Goal: Complete application form: Complete application form

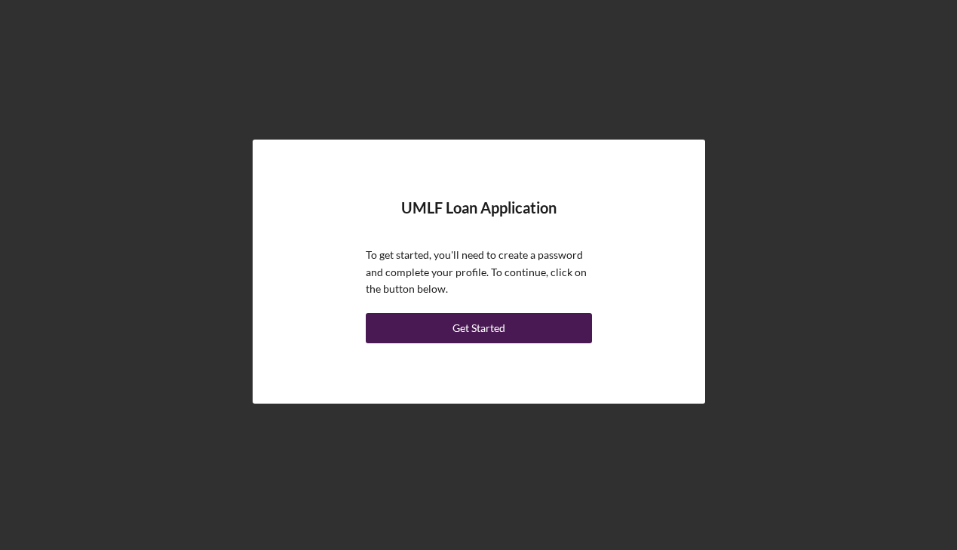
click at [512, 319] on button "Get Started" at bounding box center [479, 328] width 226 height 30
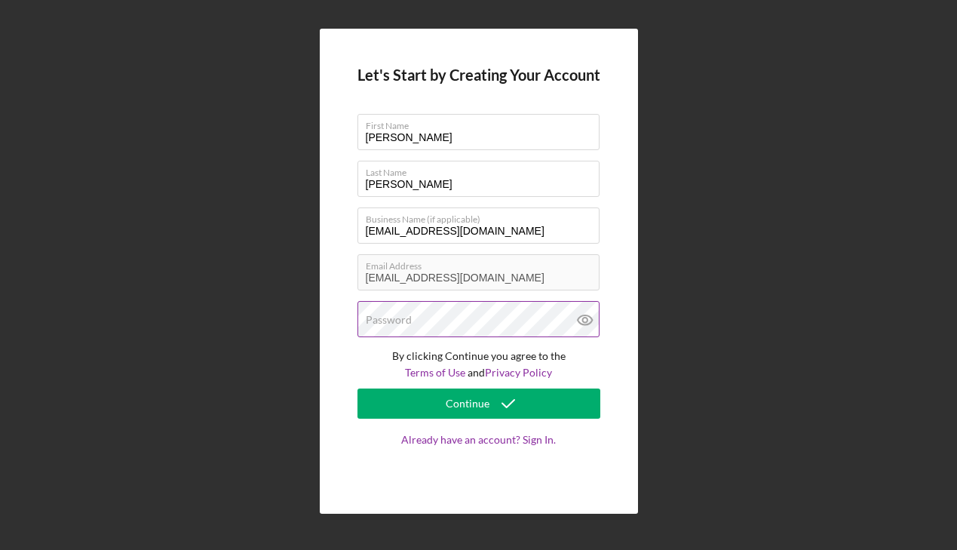
click at [404, 319] on label "Password" at bounding box center [389, 320] width 46 height 12
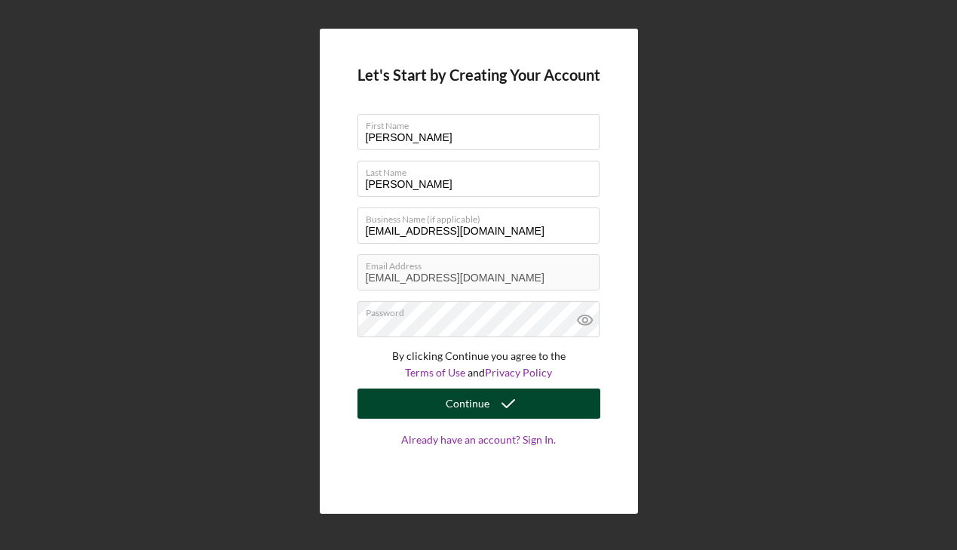
click at [559, 416] on button "Continue" at bounding box center [479, 404] width 243 height 30
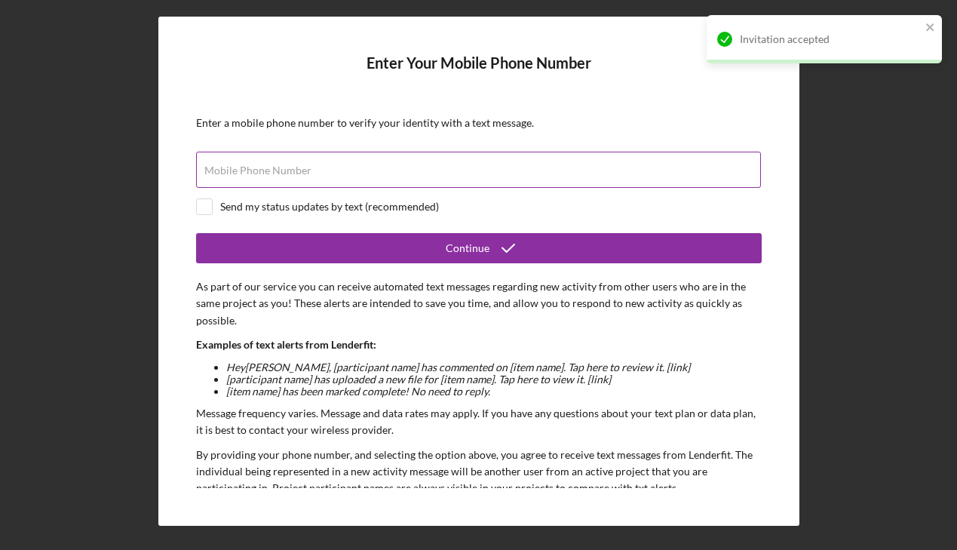
click at [503, 157] on input "Mobile Phone Number" at bounding box center [478, 170] width 565 height 36
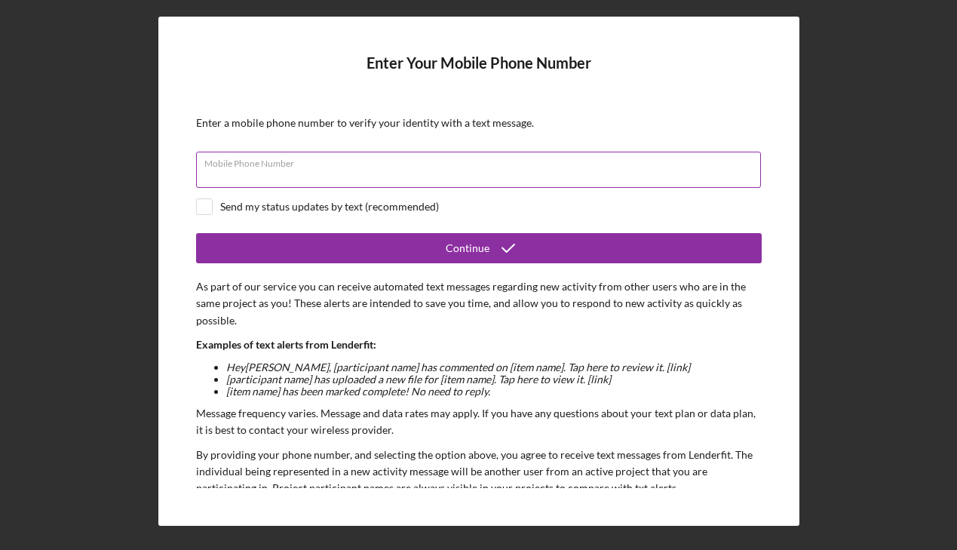
click at [268, 171] on input "Mobile Phone Number" at bounding box center [478, 170] width 565 height 36
type input "[PHONE_NUMBER]"
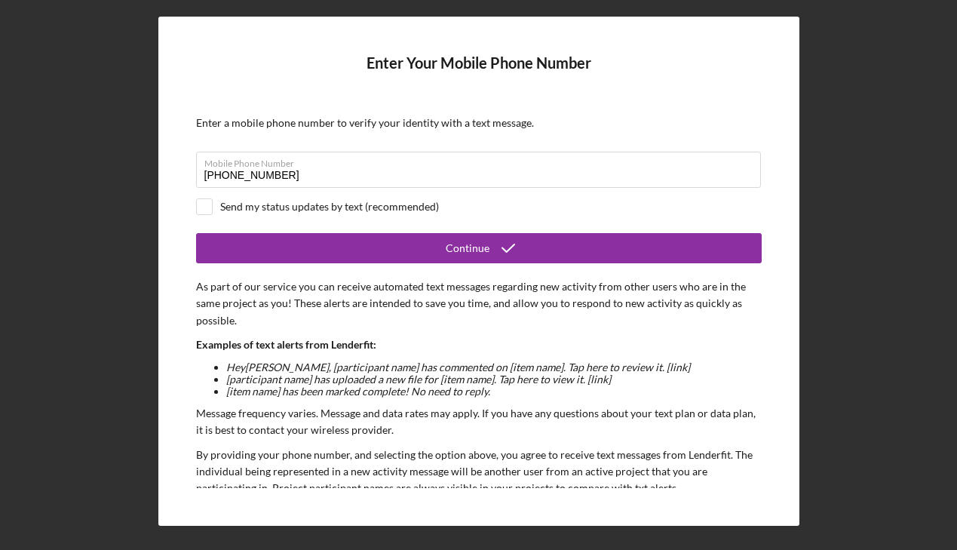
click at [212, 194] on form "Enter Your Mobile Phone Number Enter a mobile phone number to verify your ident…" at bounding box center [479, 271] width 566 height 434
click at [210, 202] on input "checkbox" at bounding box center [204, 206] width 15 height 15
checkbox input "true"
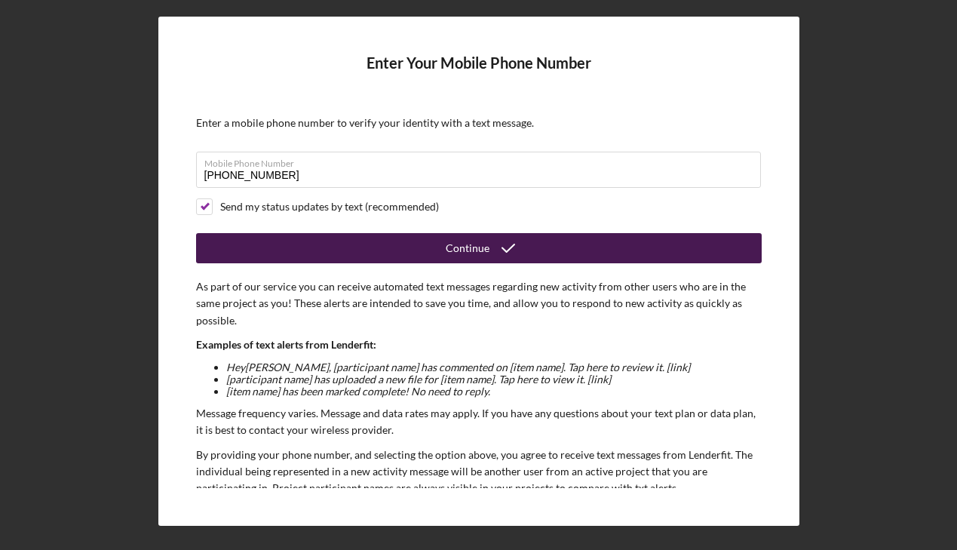
click at [266, 243] on button "Continue" at bounding box center [479, 248] width 566 height 30
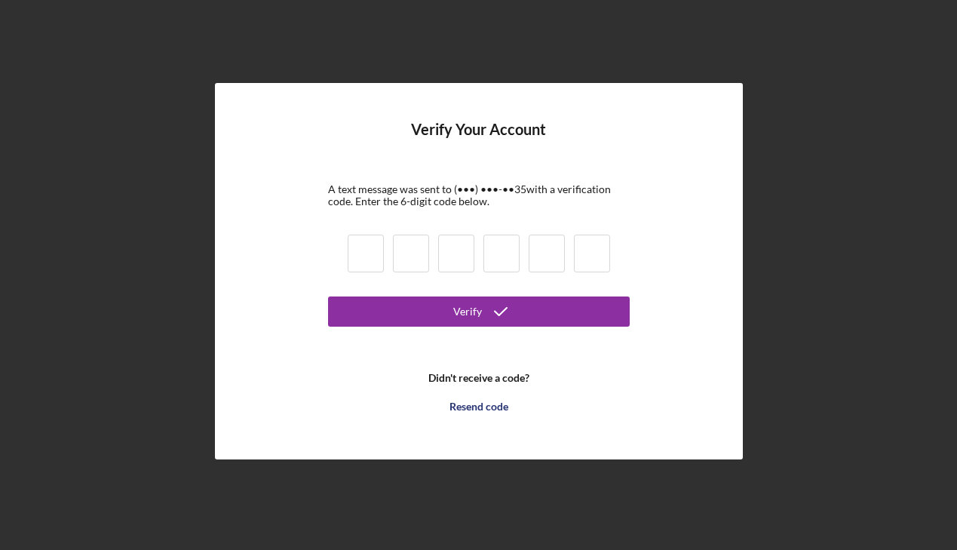
click at [343, 254] on div at bounding box center [479, 255] width 272 height 51
click at [349, 249] on input at bounding box center [366, 254] width 36 height 38
type input "2"
type input "8"
type input "1"
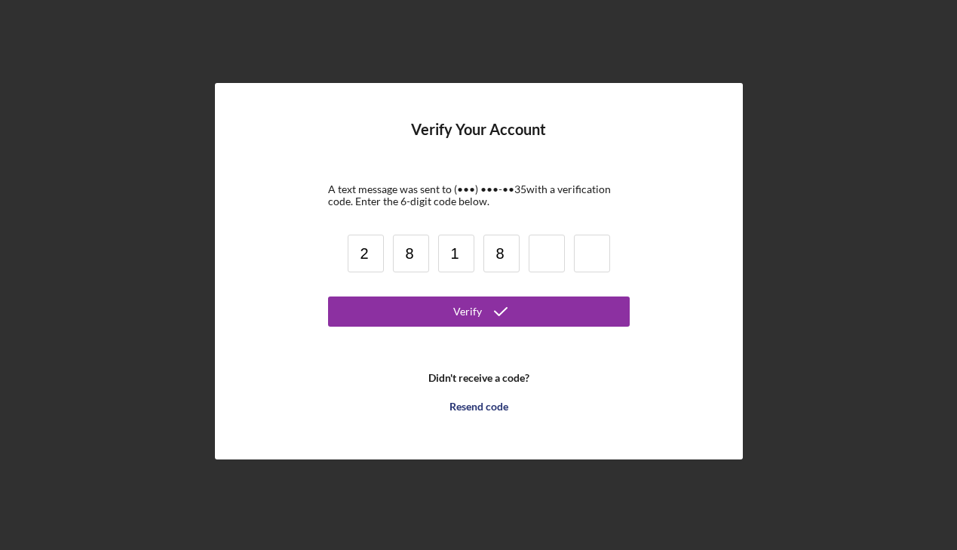
type input "8"
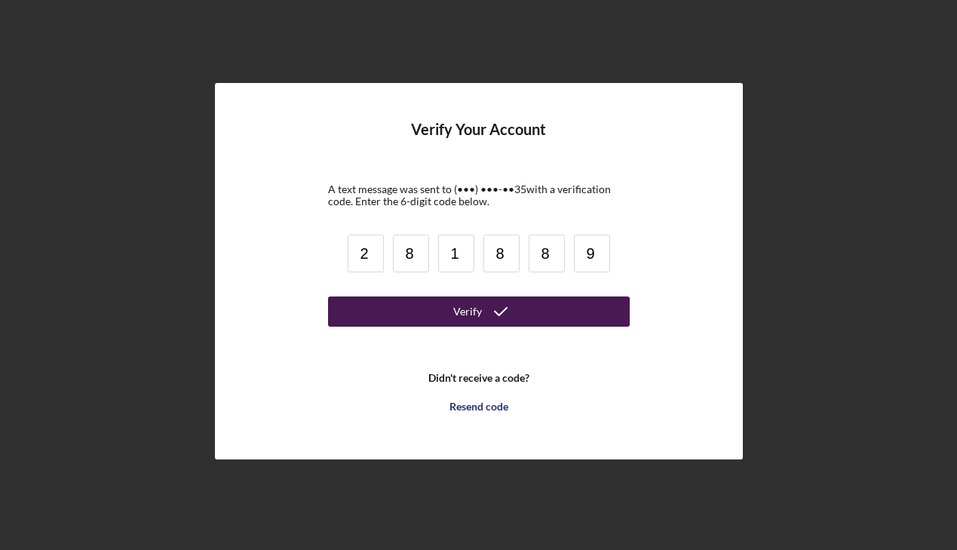
type input "9"
click at [393, 320] on button "Verify" at bounding box center [479, 311] width 302 height 30
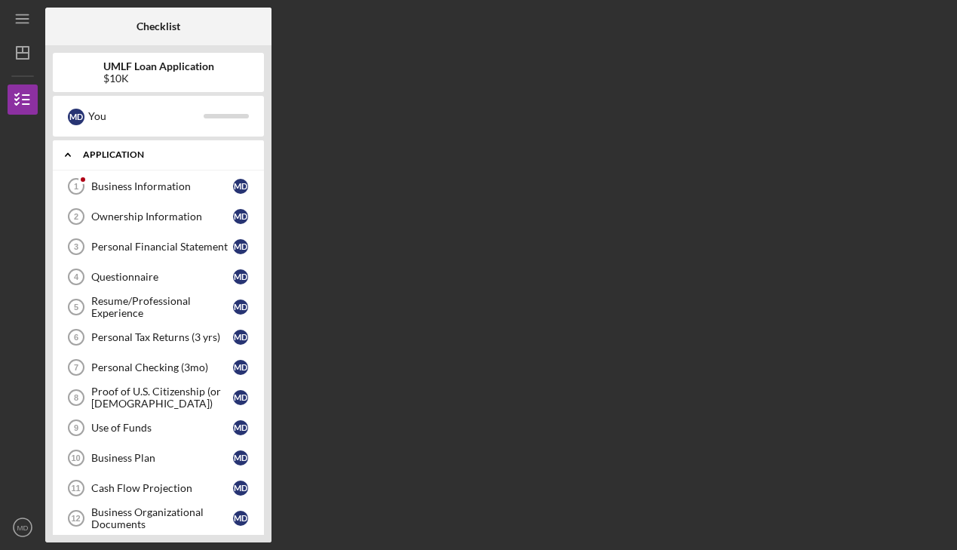
click at [127, 152] on div "Application" at bounding box center [164, 154] width 162 height 9
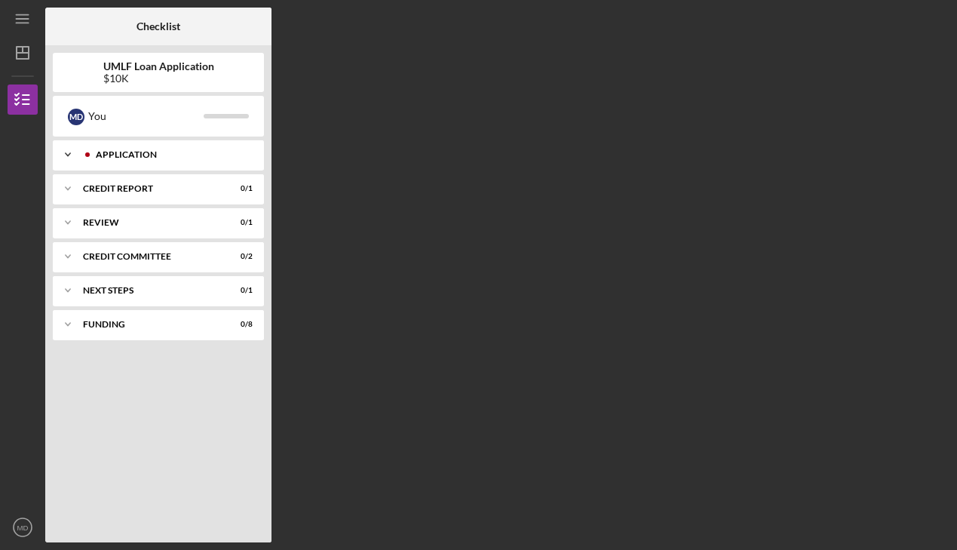
click at [127, 152] on div "Application" at bounding box center [170, 154] width 149 height 9
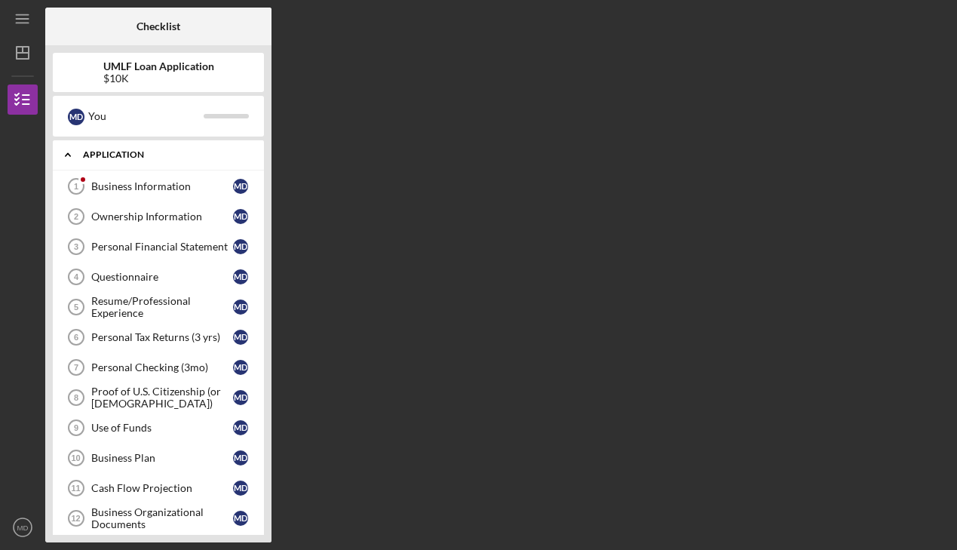
click at [127, 152] on div "Application" at bounding box center [164, 154] width 162 height 9
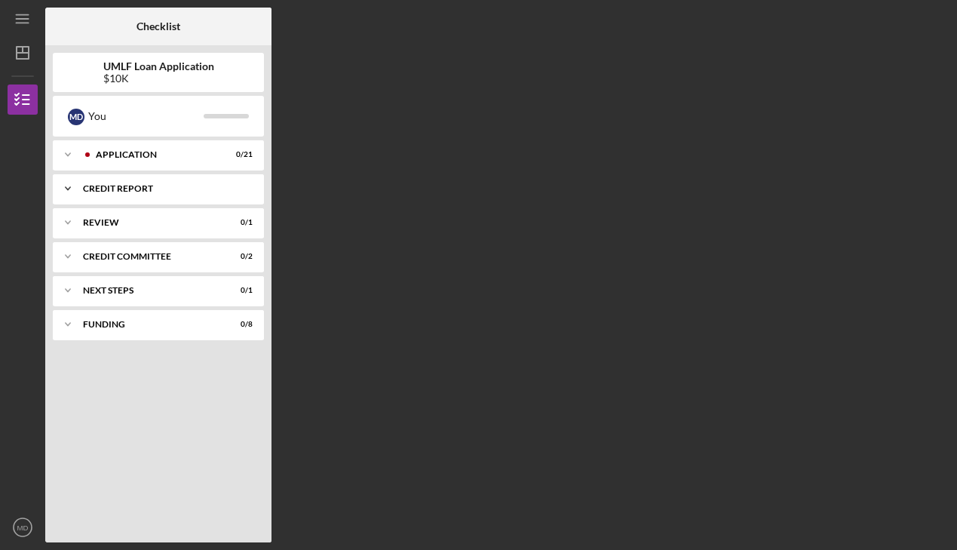
click at [120, 183] on div "Icon/Expander Credit report 0 / 1" at bounding box center [158, 189] width 211 height 30
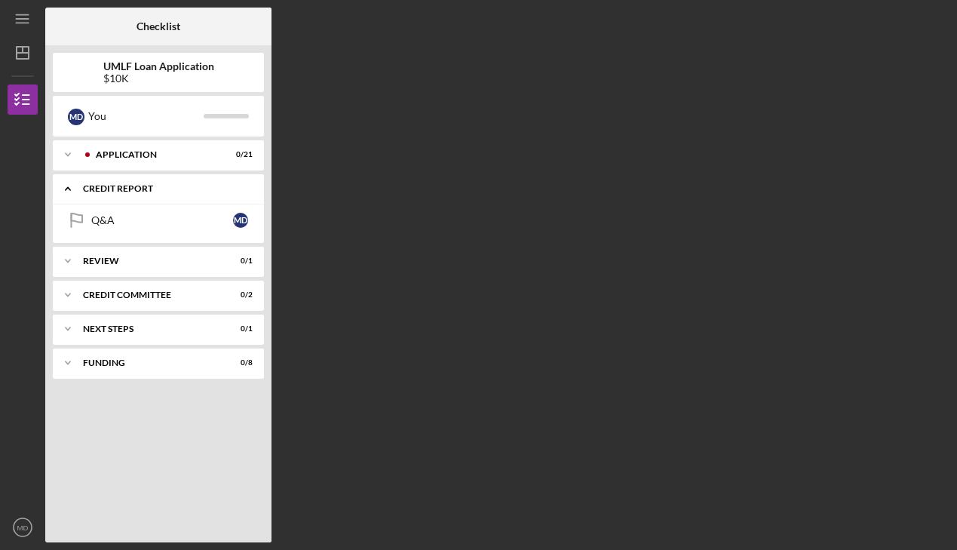
click at [120, 183] on div "Icon/Expander Credit report 0 / 1" at bounding box center [158, 189] width 211 height 31
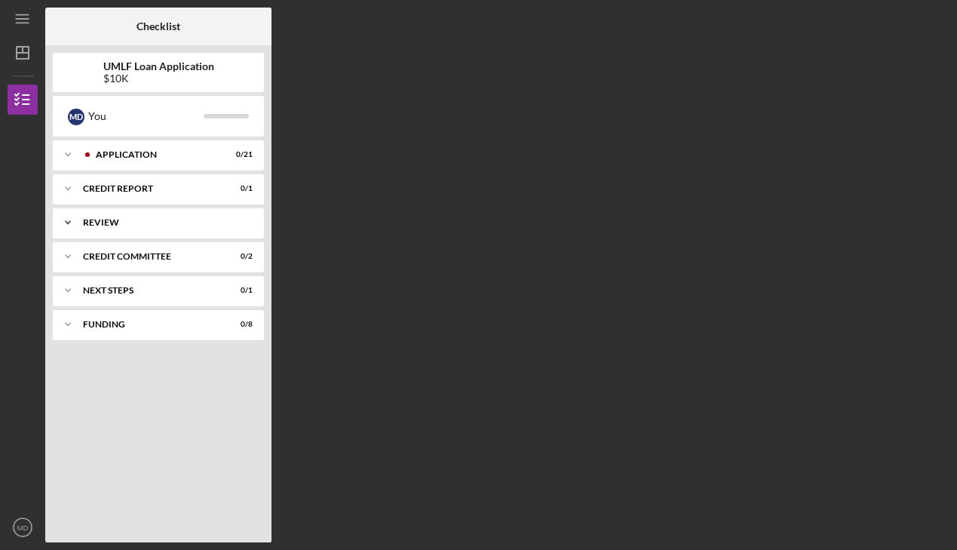
click at [115, 216] on div "Icon/Expander Review 0 / 1" at bounding box center [158, 222] width 211 height 30
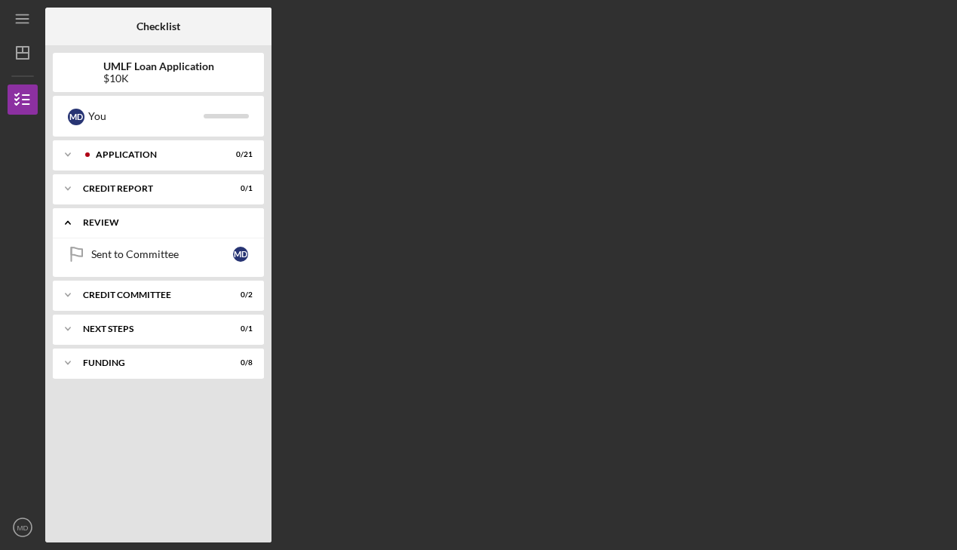
click at [115, 216] on div "Icon/Expander Review 0 / 1" at bounding box center [158, 222] width 211 height 31
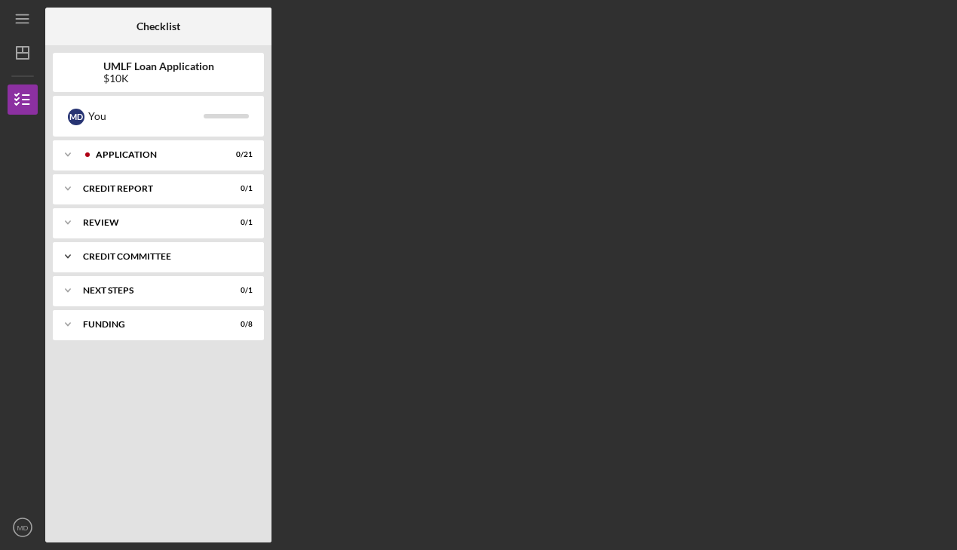
click at [105, 260] on div "Credit Committee" at bounding box center [164, 256] width 162 height 9
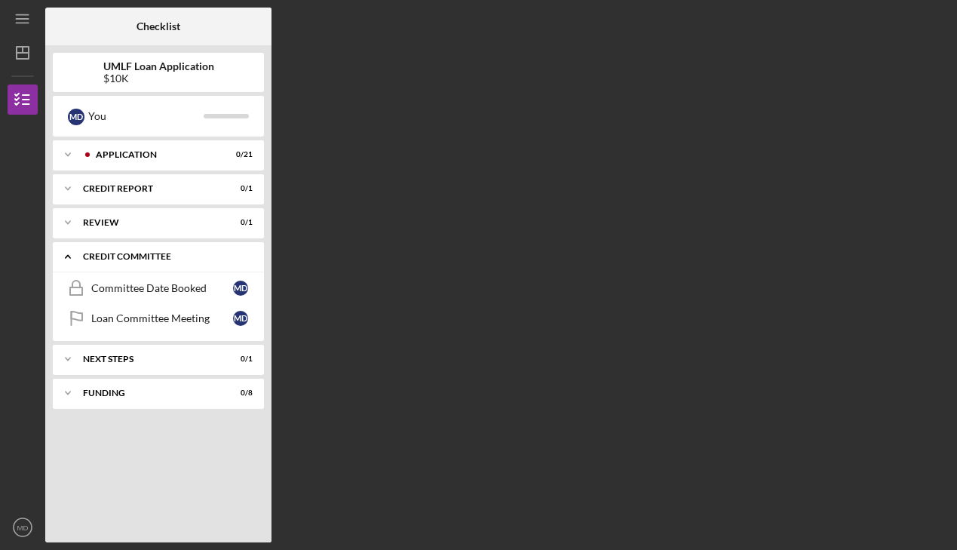
click at [105, 260] on div "Credit Committee" at bounding box center [164, 256] width 162 height 9
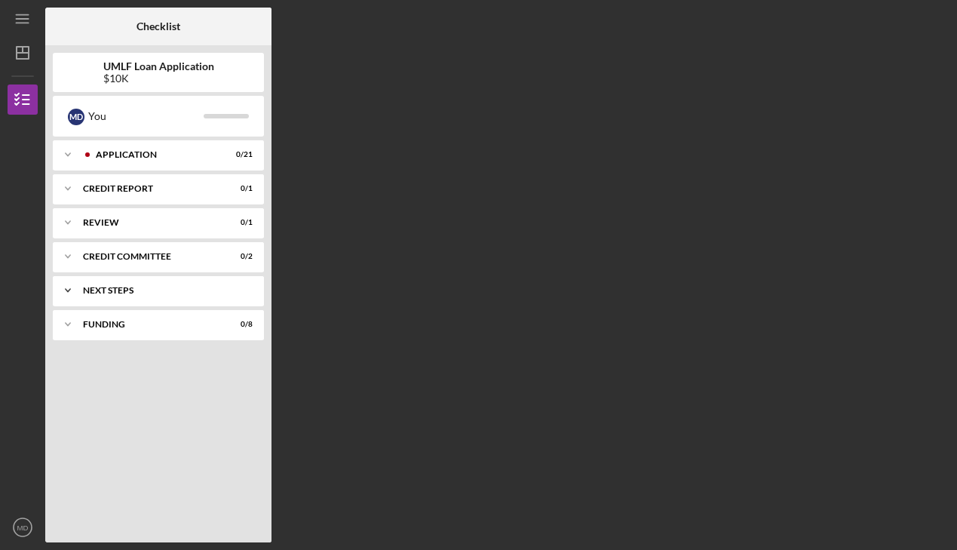
click at [101, 276] on div "Icon/Expander Next Steps 0 / 1" at bounding box center [158, 290] width 211 height 30
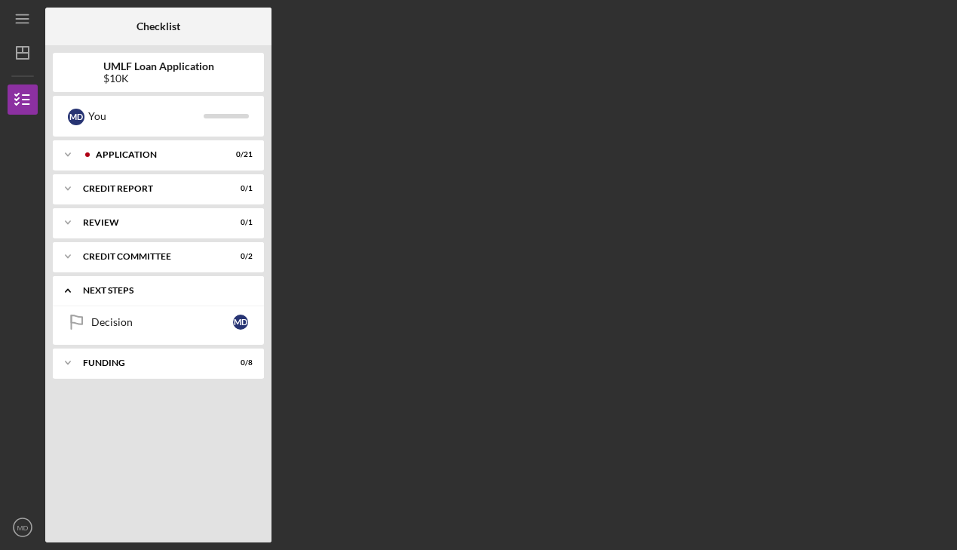
click at [101, 276] on div "Icon/Expander Next Steps 0 / 1" at bounding box center [158, 290] width 211 height 31
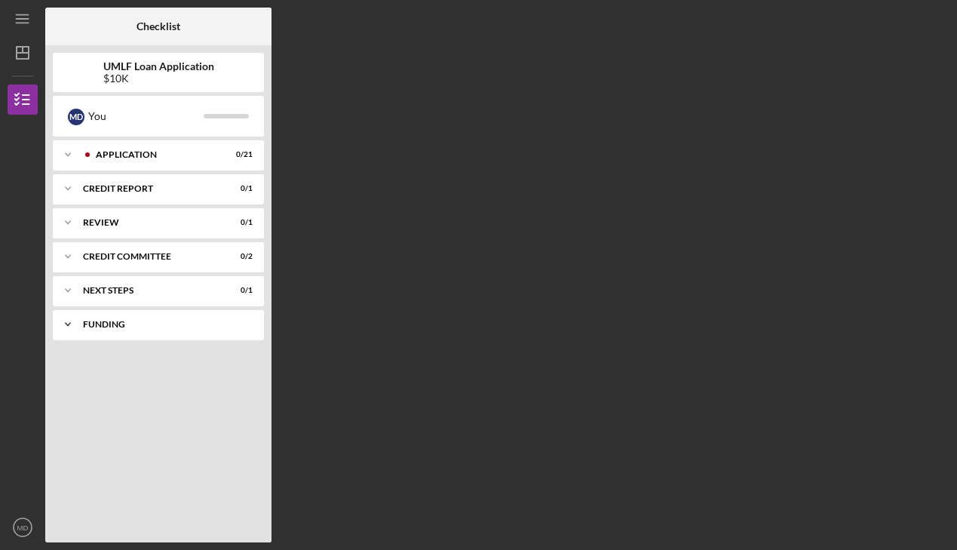
click at [98, 315] on div "Icon/Expander Funding 0 / 8" at bounding box center [158, 324] width 211 height 30
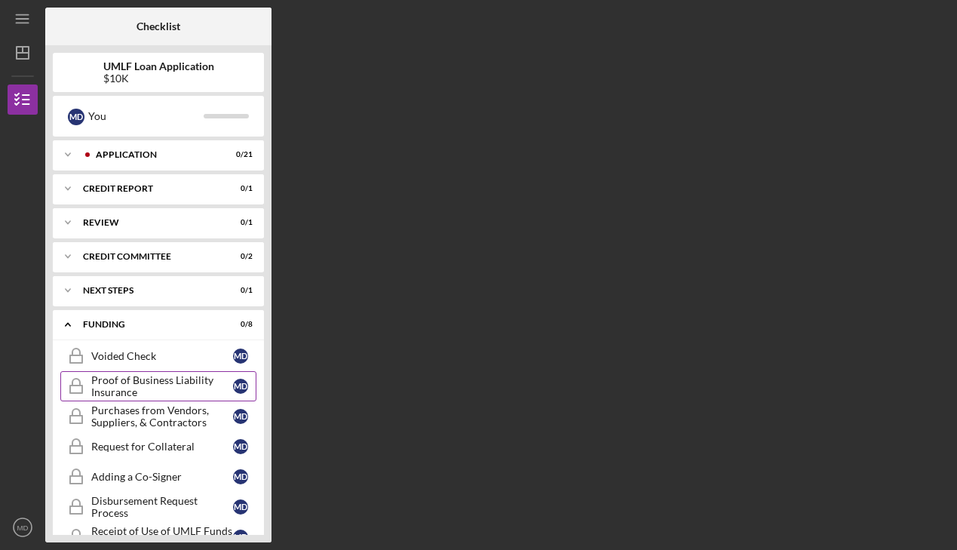
scroll to position [63, 0]
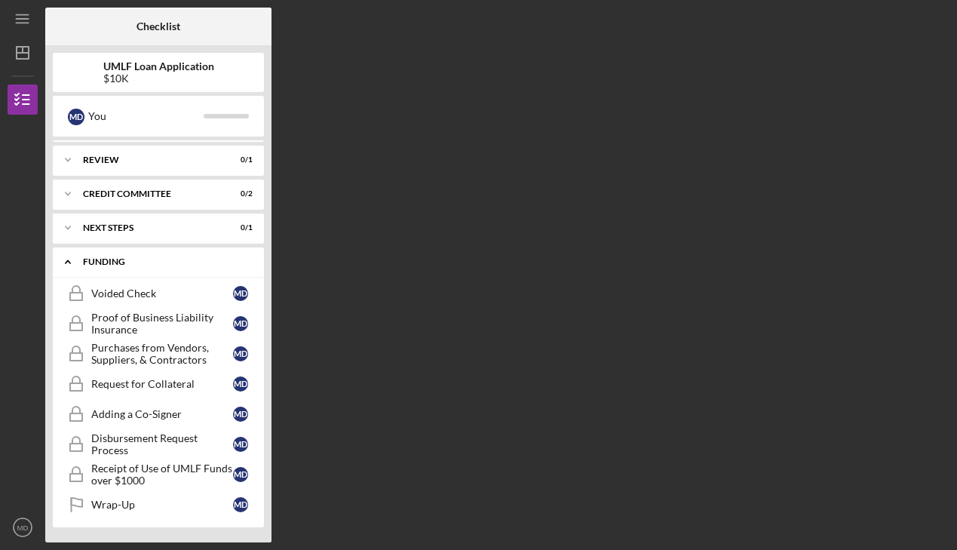
click at [122, 256] on div "Icon/Expander Funding 0 / 8" at bounding box center [158, 262] width 211 height 31
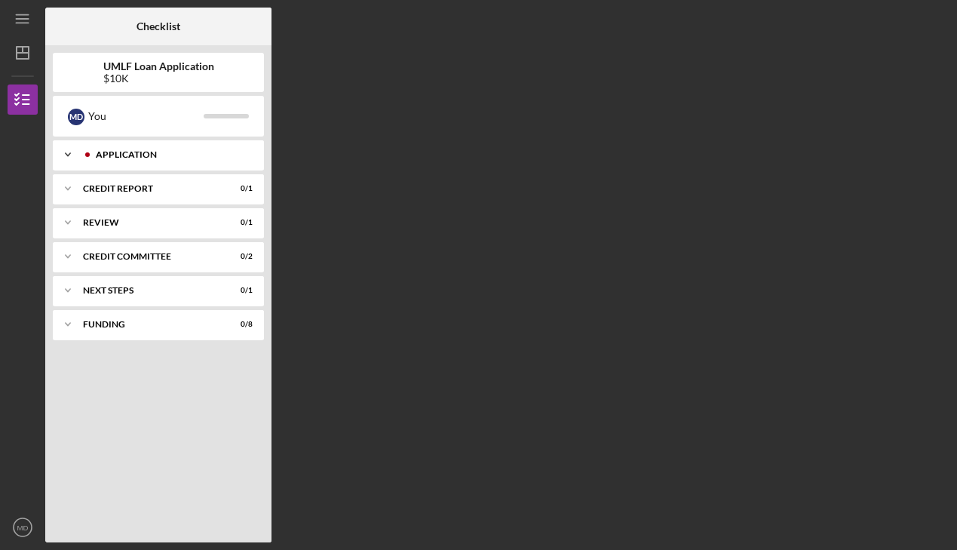
click at [150, 147] on div "Icon/Expander Application 0 / 21" at bounding box center [158, 155] width 211 height 30
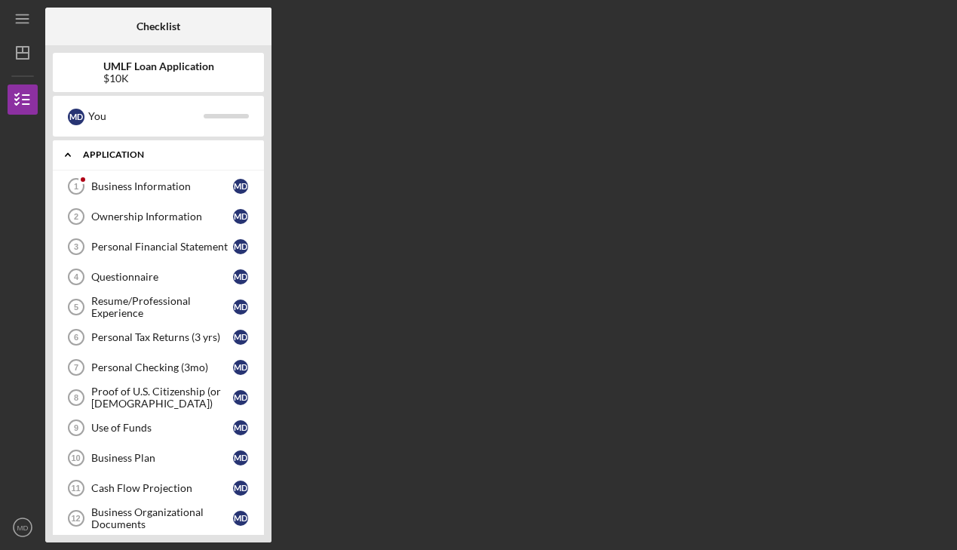
click at [141, 149] on div "Icon/Expander Application 0 / 21" at bounding box center [158, 155] width 211 height 31
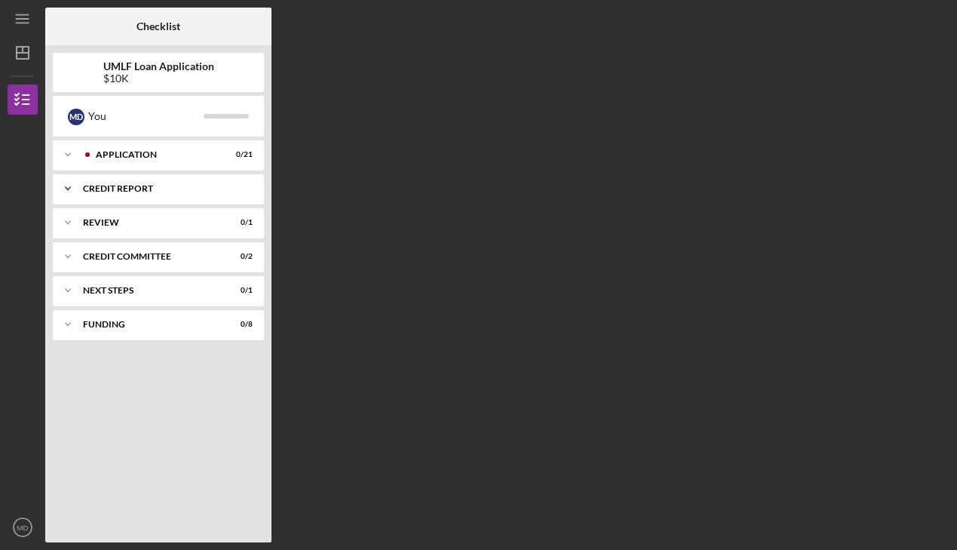
click at [130, 195] on div "Icon/Expander Credit report 0 / 1" at bounding box center [158, 189] width 211 height 30
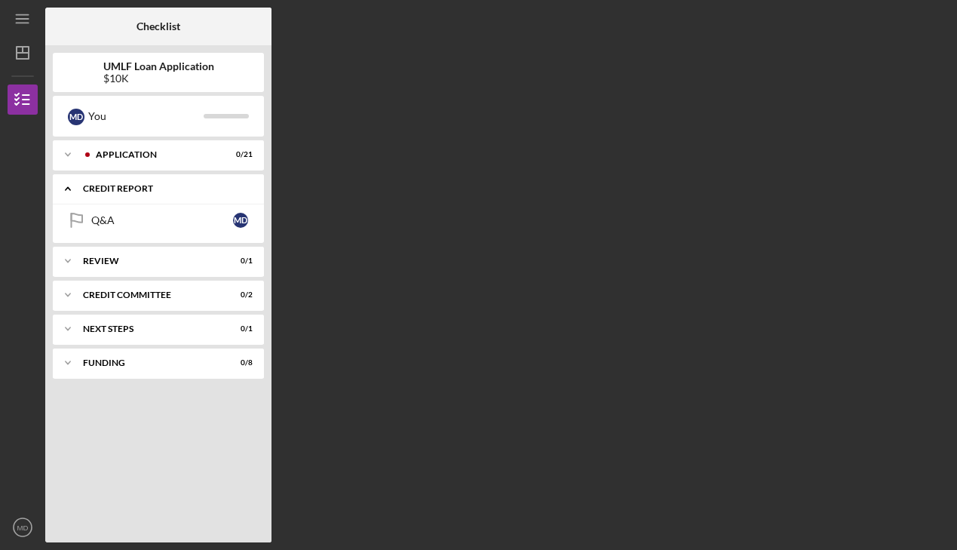
click at [130, 195] on div "Icon/Expander Credit report 0 / 1" at bounding box center [158, 189] width 211 height 31
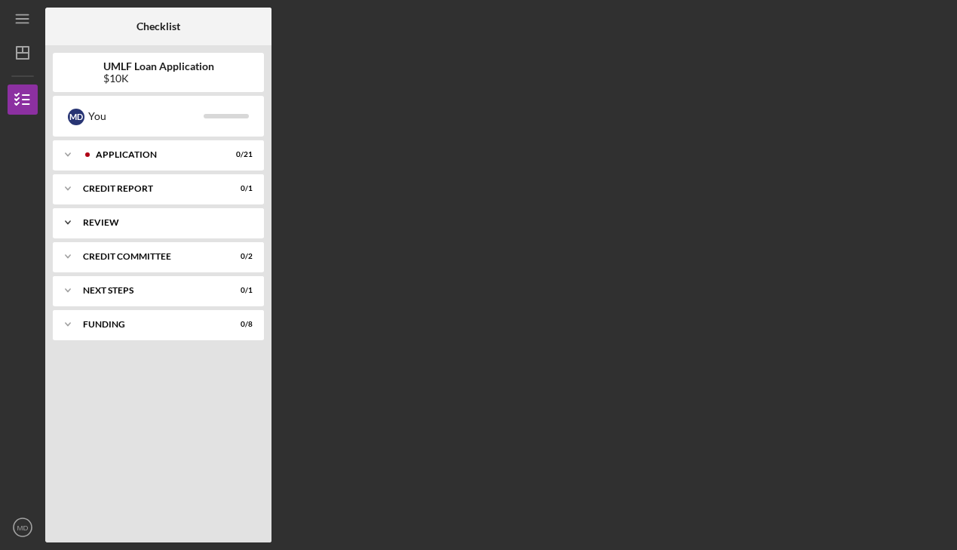
click at [120, 228] on div "Icon/Expander Review 0 / 1" at bounding box center [158, 222] width 211 height 30
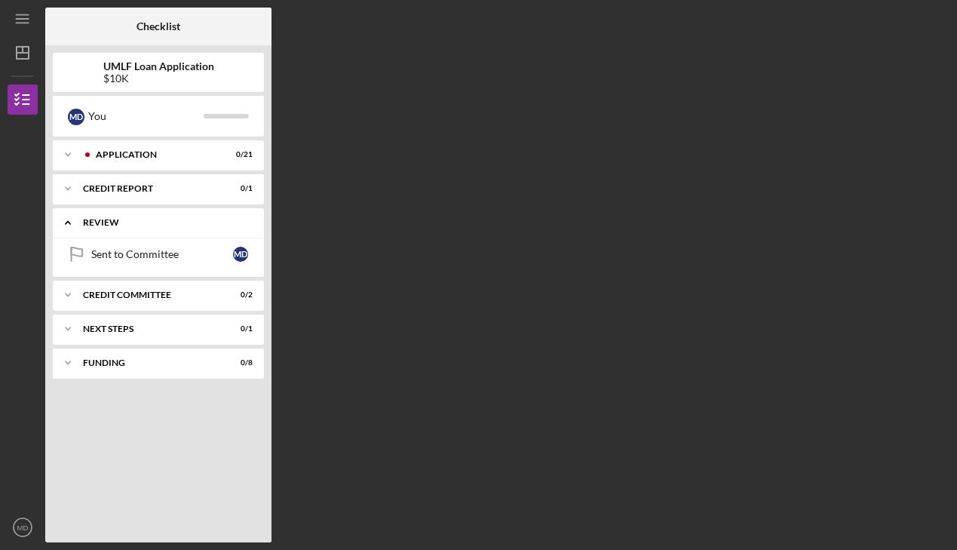
click at [120, 228] on div "Icon/Expander Review 0 / 1" at bounding box center [158, 222] width 211 height 31
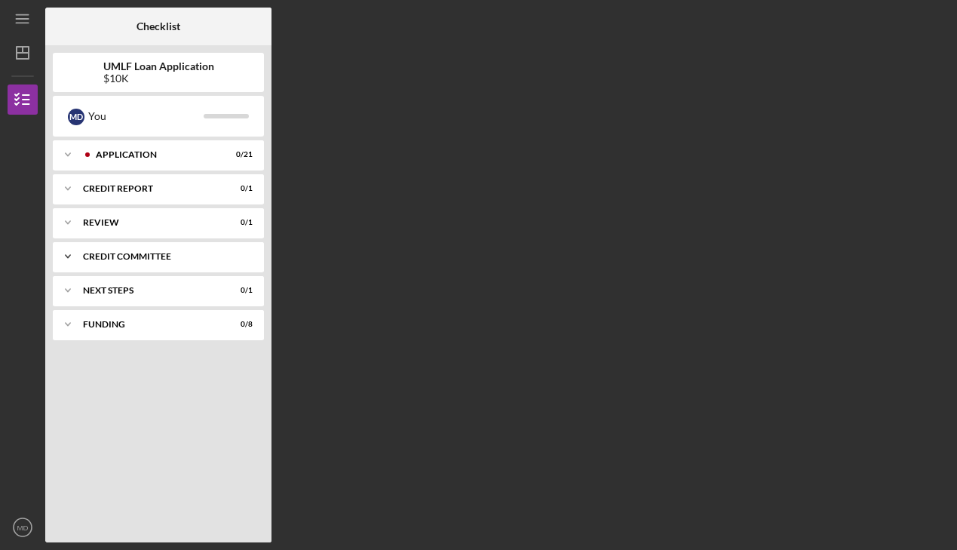
click at [112, 262] on div "Icon/Expander Credit Committee 0 / 2" at bounding box center [158, 256] width 211 height 30
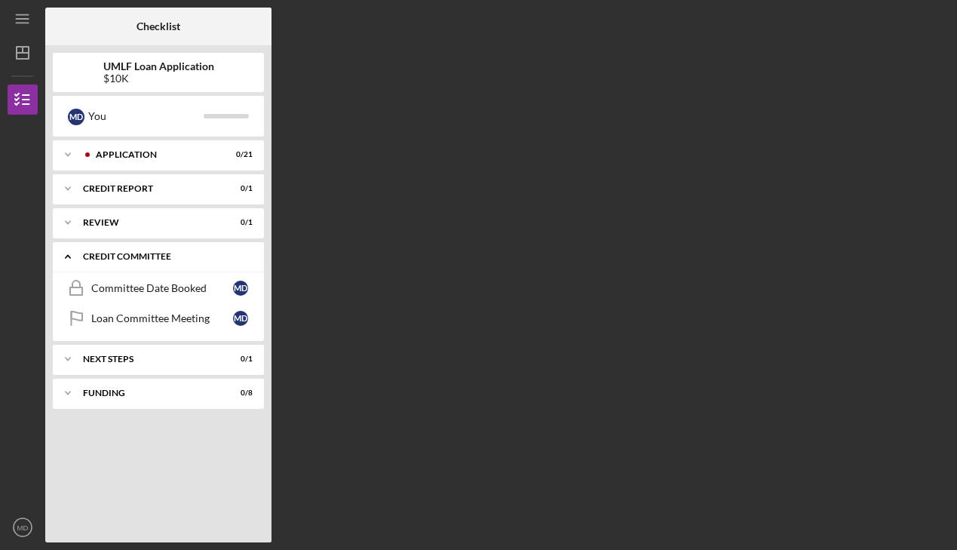
click at [112, 262] on div "Icon/Expander Credit Committee 0 / 2" at bounding box center [158, 256] width 211 height 31
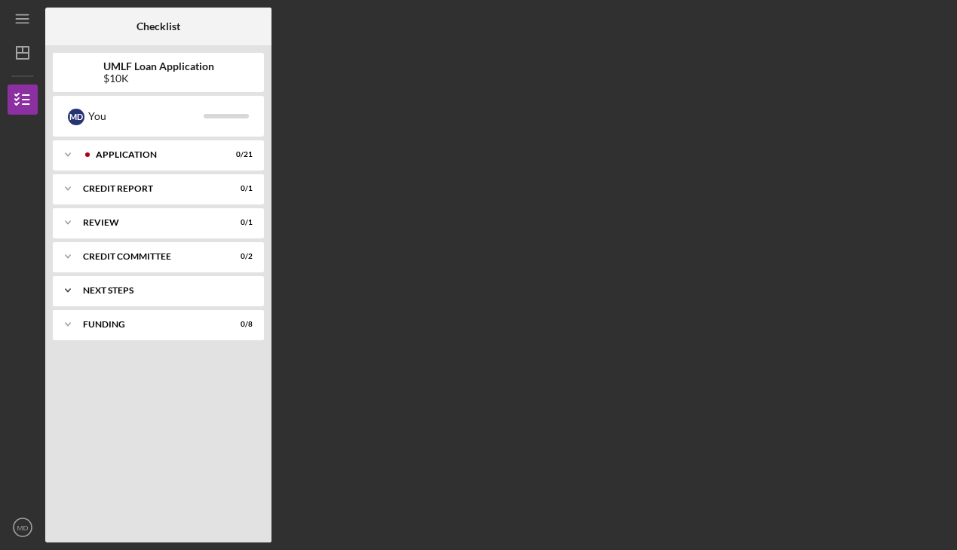
click at [107, 286] on div "Next Steps" at bounding box center [164, 290] width 162 height 9
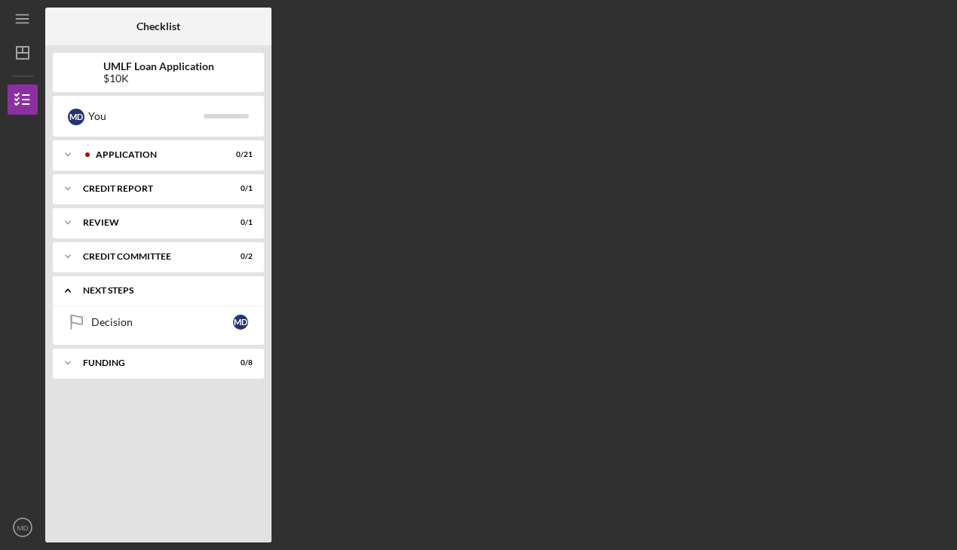
click at [107, 286] on div "Next Steps" at bounding box center [164, 290] width 162 height 9
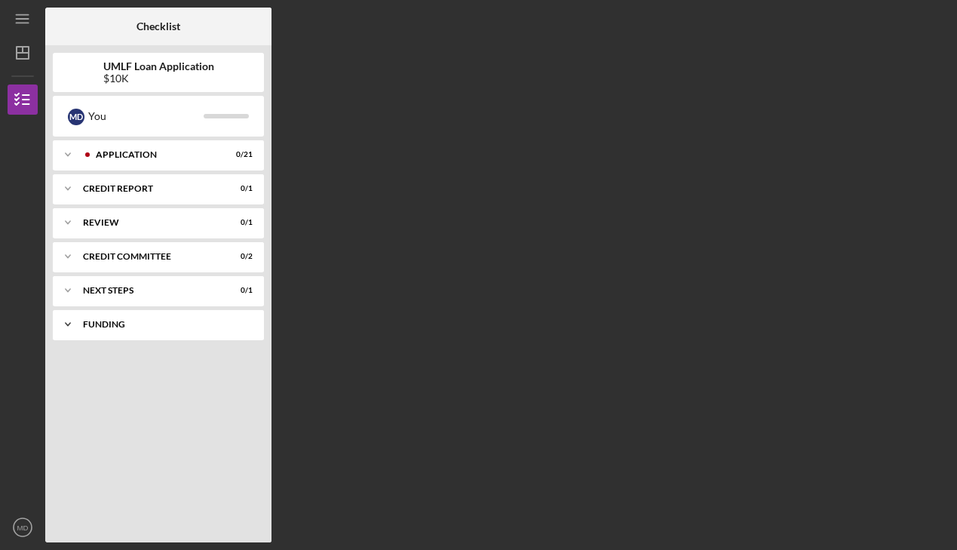
click at [102, 321] on div "Funding" at bounding box center [164, 324] width 162 height 9
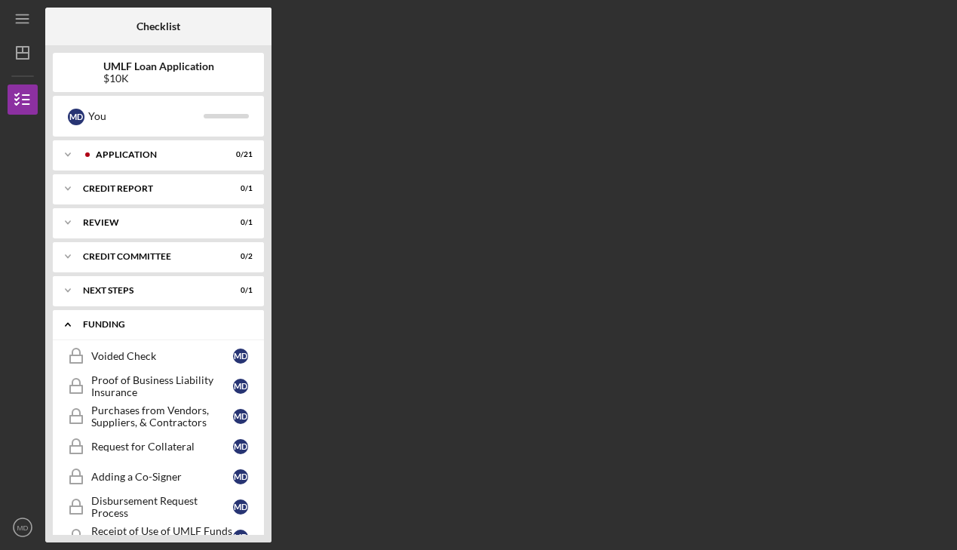
click at [102, 321] on div "Funding" at bounding box center [164, 324] width 162 height 9
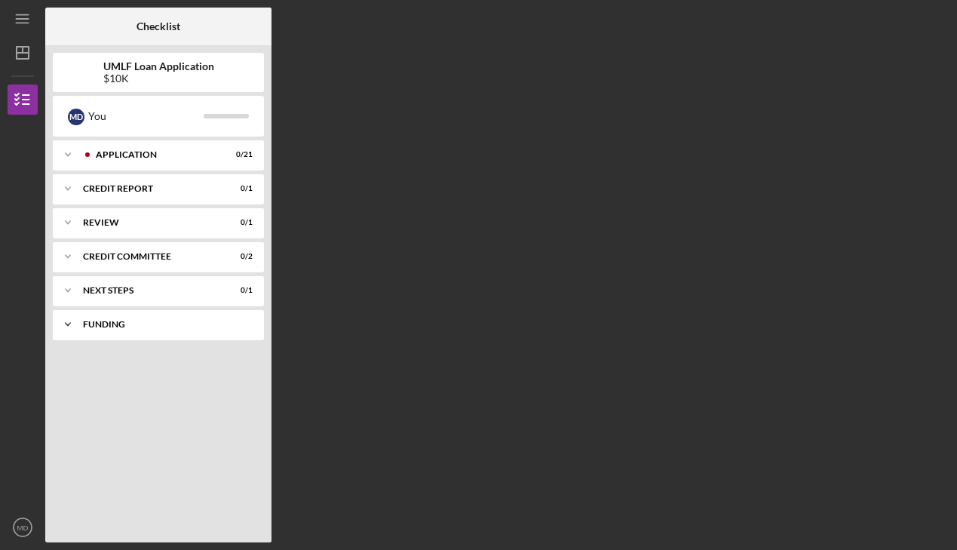
click at [102, 321] on div "Funding" at bounding box center [164, 324] width 162 height 9
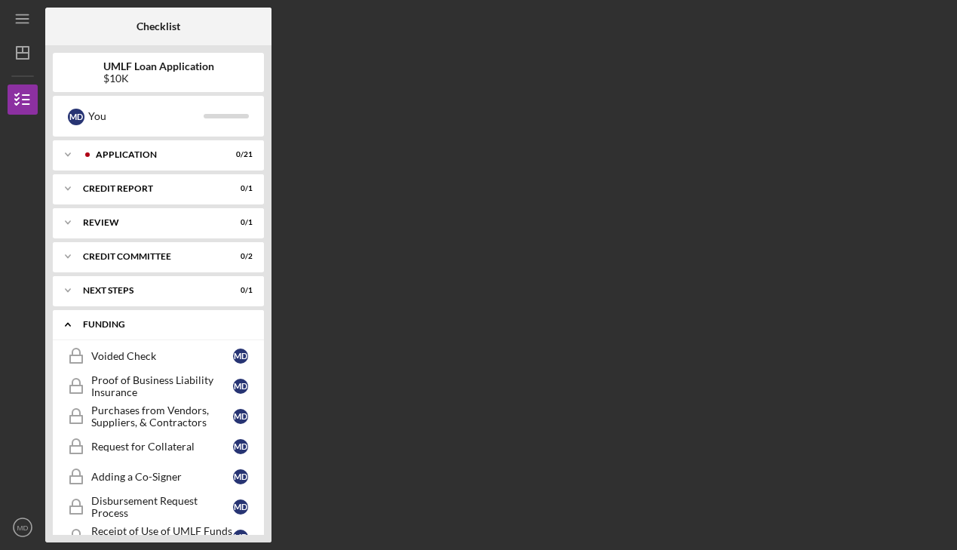
click at [102, 321] on div "Funding" at bounding box center [164, 324] width 162 height 9
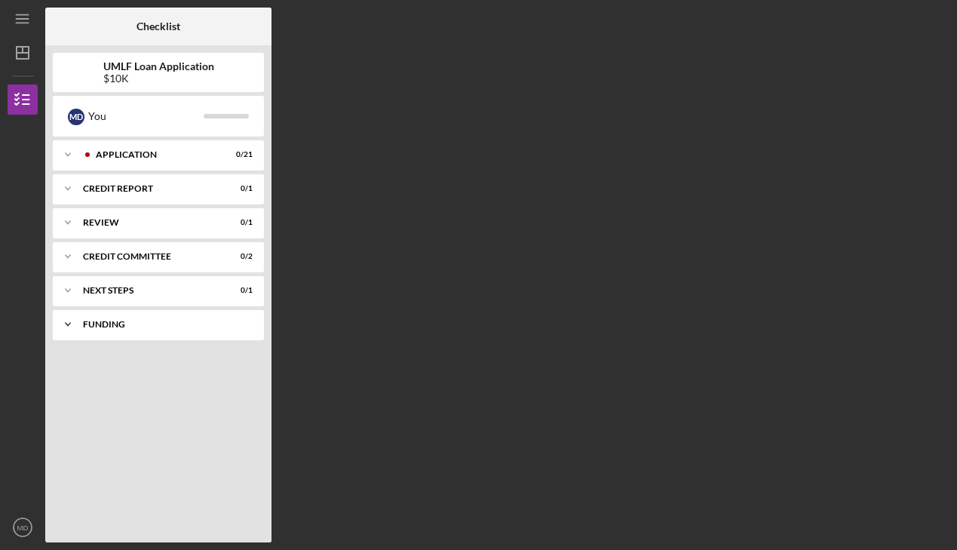
click at [102, 321] on div "Funding" at bounding box center [164, 324] width 162 height 9
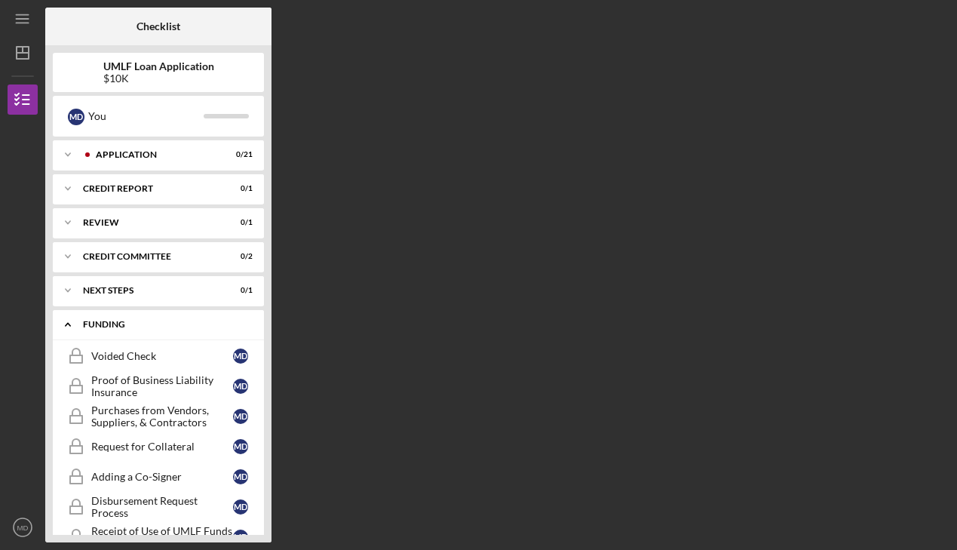
click at [102, 321] on div "Funding" at bounding box center [164, 324] width 162 height 9
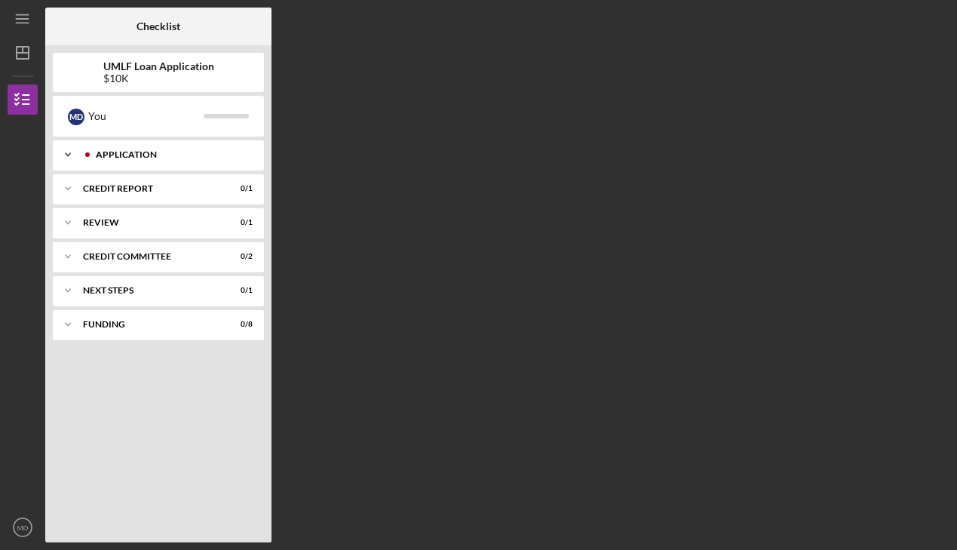
click at [139, 152] on div "Application" at bounding box center [170, 154] width 149 height 9
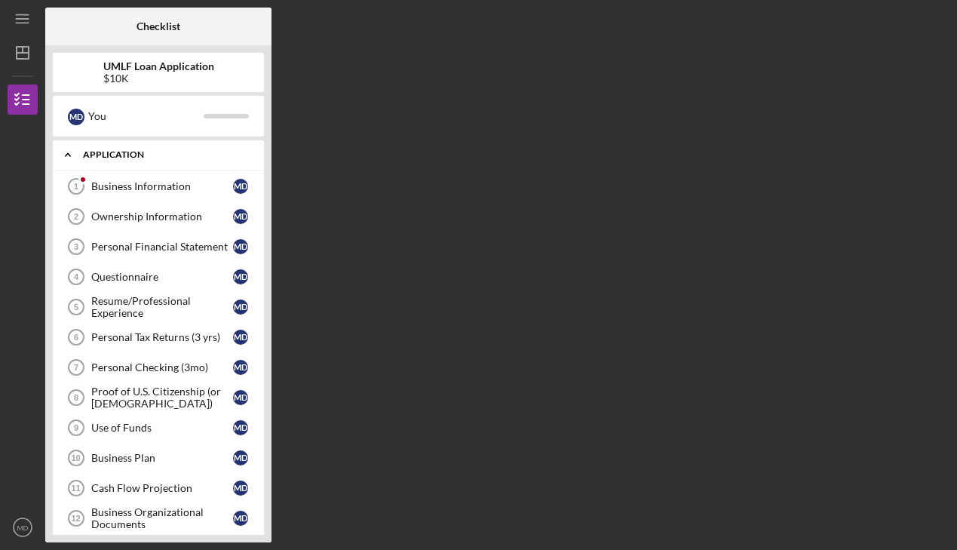
click at [139, 152] on div "Application" at bounding box center [164, 154] width 162 height 9
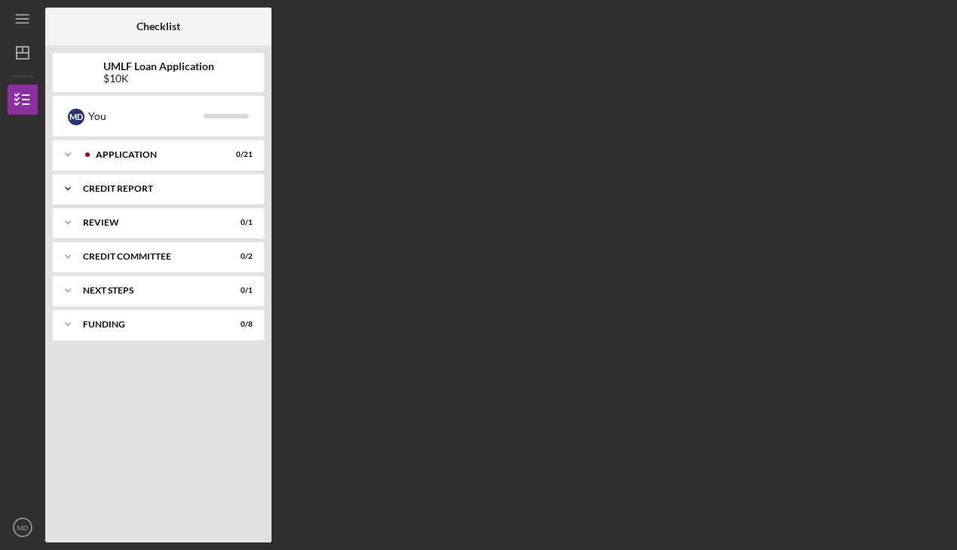
click at [140, 181] on div "Icon/Expander Credit report 0 / 1" at bounding box center [158, 189] width 211 height 30
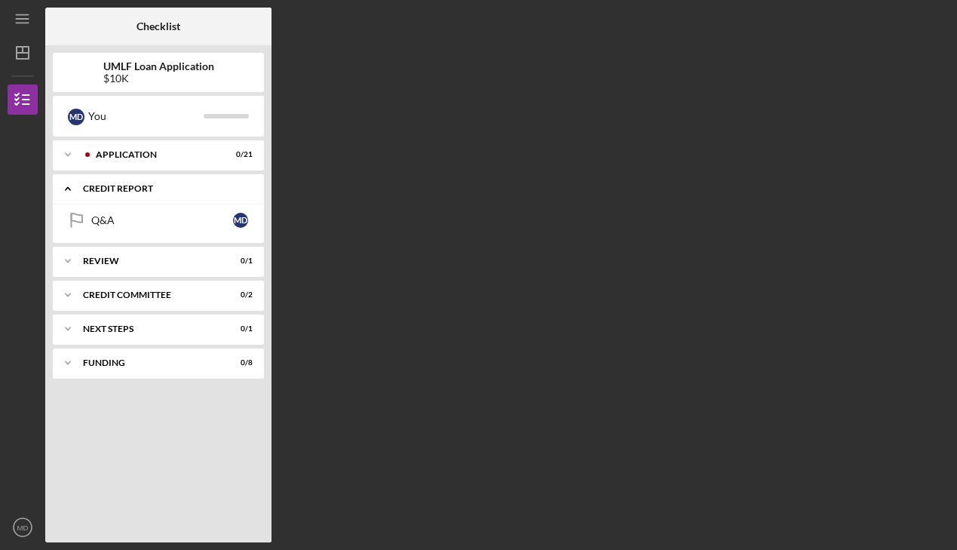
click at [121, 181] on div "Icon/Expander Credit report 0 / 1" at bounding box center [158, 189] width 211 height 31
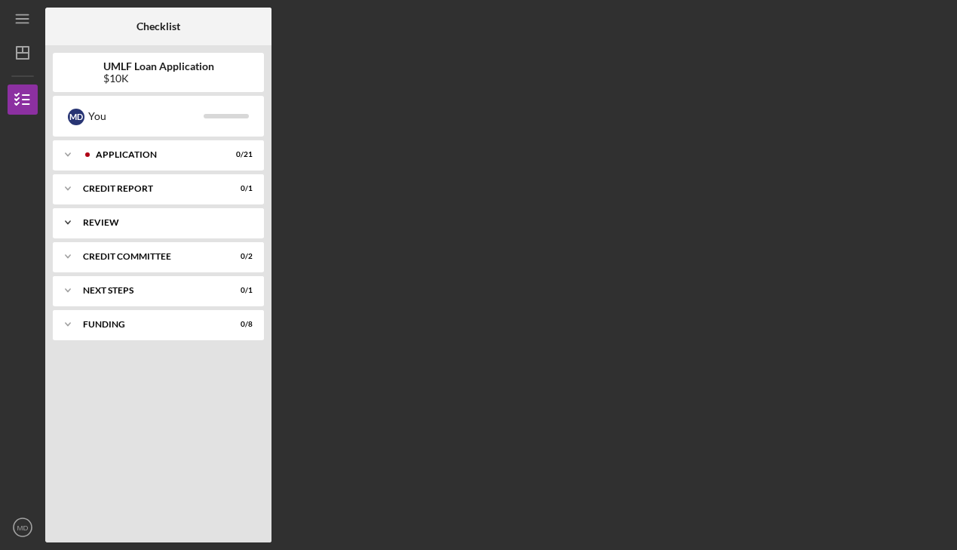
click at [88, 234] on div "Icon/Expander Review 0 / 1" at bounding box center [158, 222] width 211 height 30
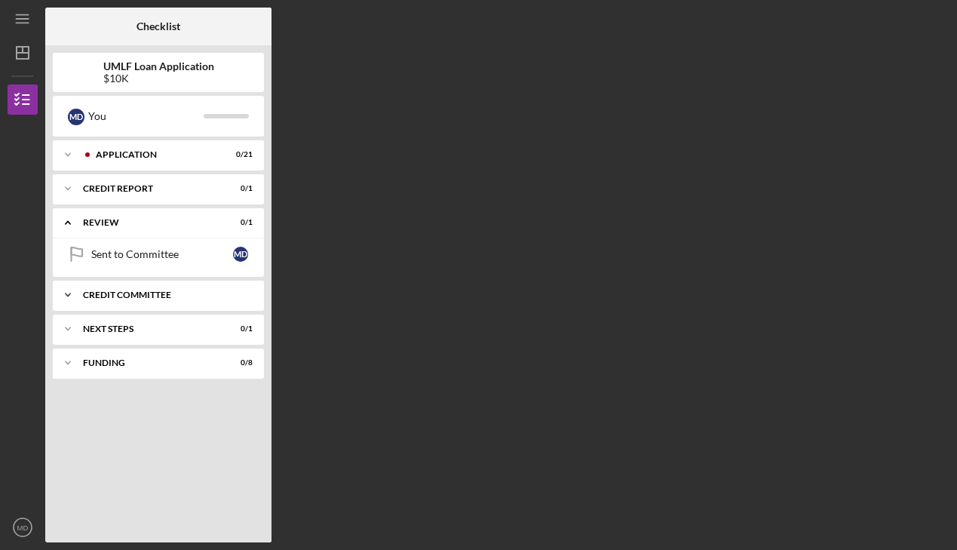
click at [80, 293] on icon "Icon/Expander" at bounding box center [68, 295] width 30 height 30
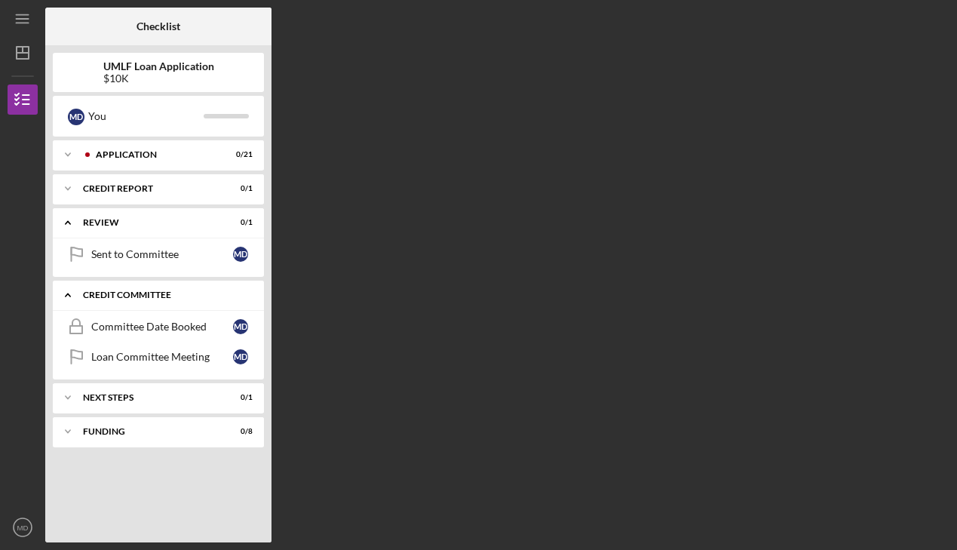
click at [80, 293] on icon "Icon/Expander" at bounding box center [68, 295] width 30 height 30
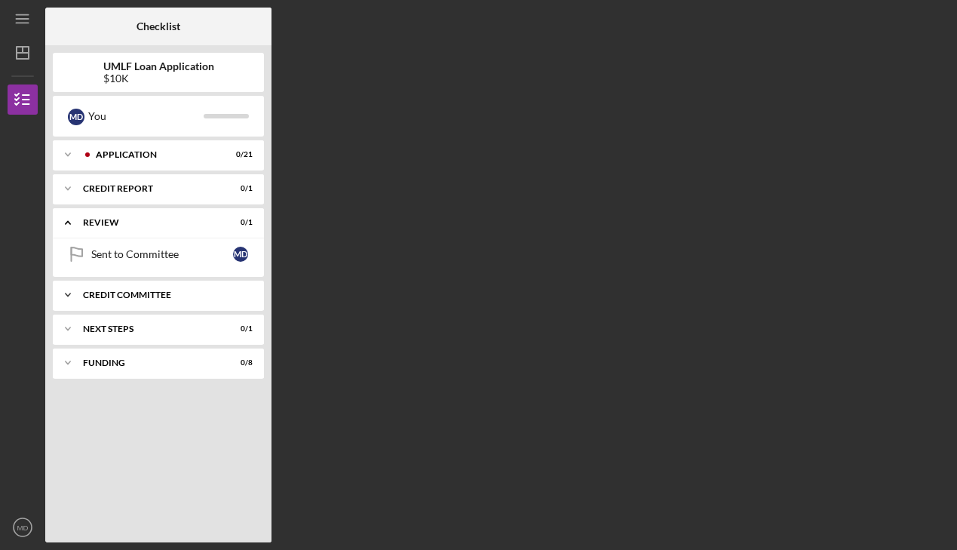
click at [80, 293] on icon "Icon/Expander" at bounding box center [68, 295] width 30 height 30
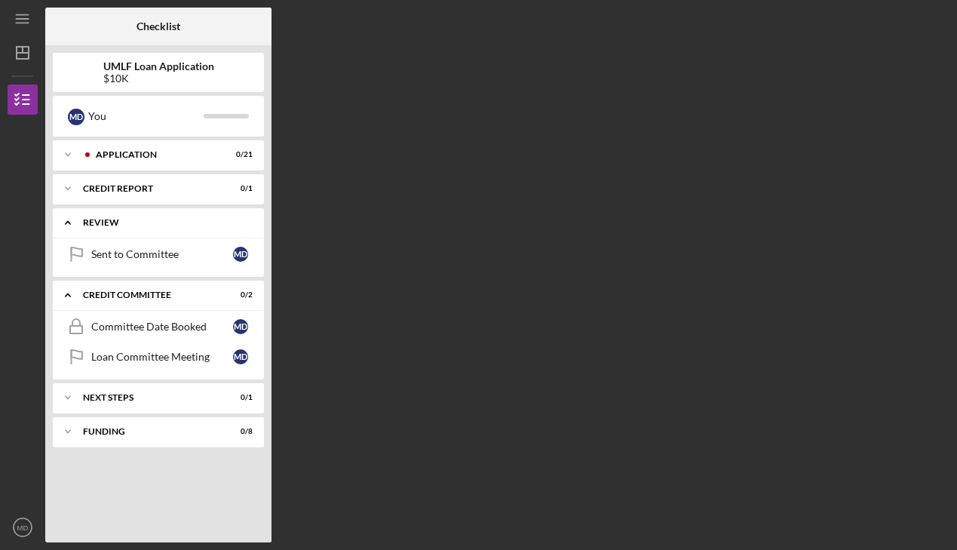
click at [94, 223] on div "Review" at bounding box center [164, 222] width 162 height 9
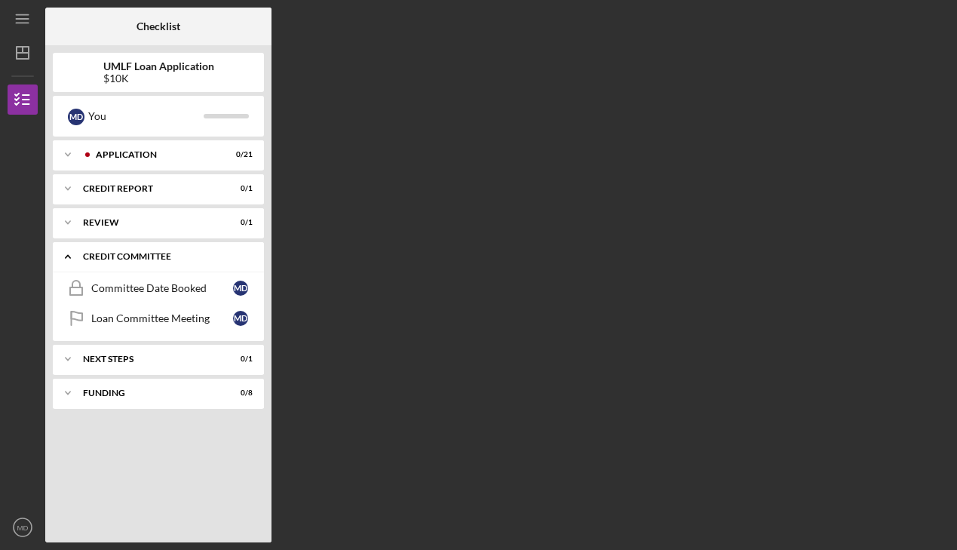
click at [89, 251] on div "Icon/Expander Credit Committee 0 / 2" at bounding box center [158, 256] width 211 height 31
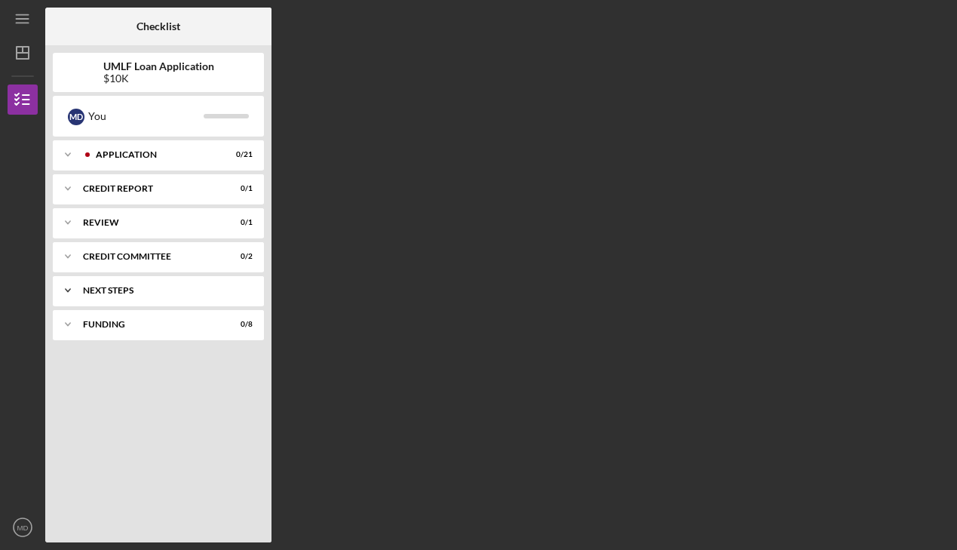
click at [89, 296] on div "Icon/Expander Next Steps 0 / 1" at bounding box center [158, 290] width 211 height 30
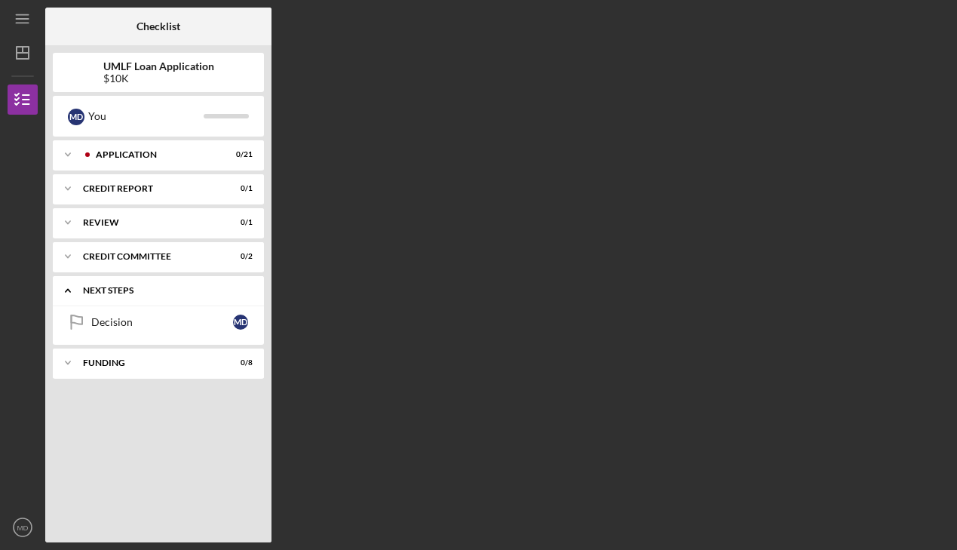
click at [89, 296] on div "Icon/Expander Next Steps 0 / 1" at bounding box center [158, 290] width 211 height 31
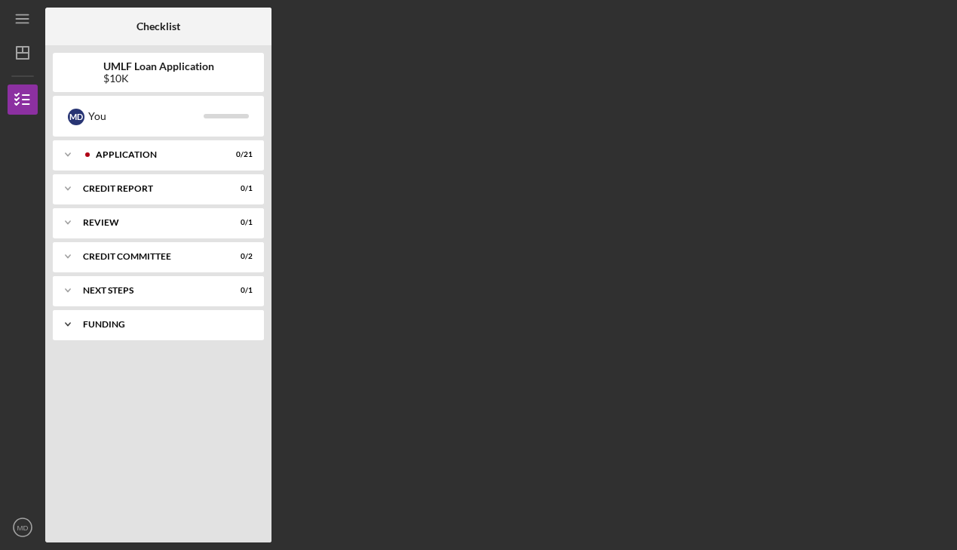
click at [87, 325] on div "Funding" at bounding box center [164, 324] width 162 height 9
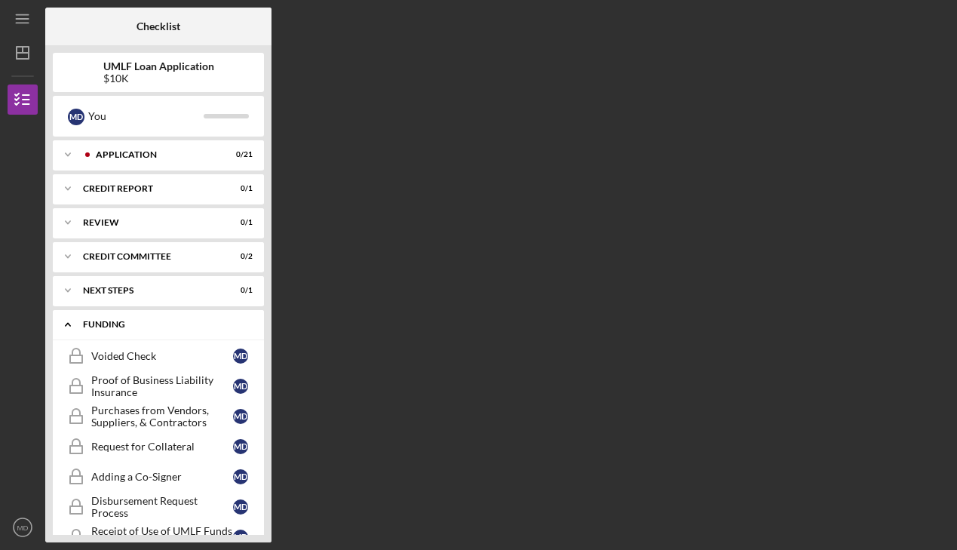
click at [87, 325] on div "Funding" at bounding box center [164, 324] width 162 height 9
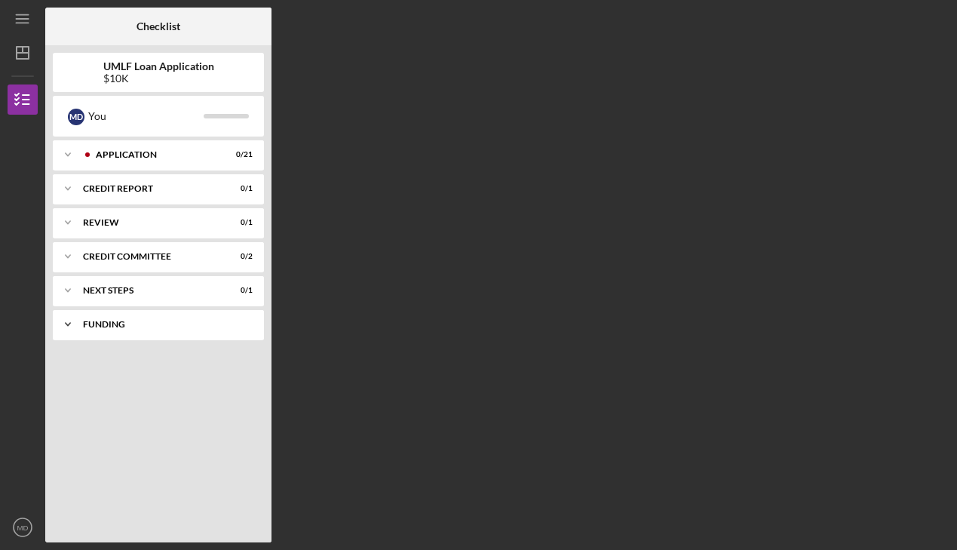
click at [88, 325] on div "Funding" at bounding box center [164, 324] width 162 height 9
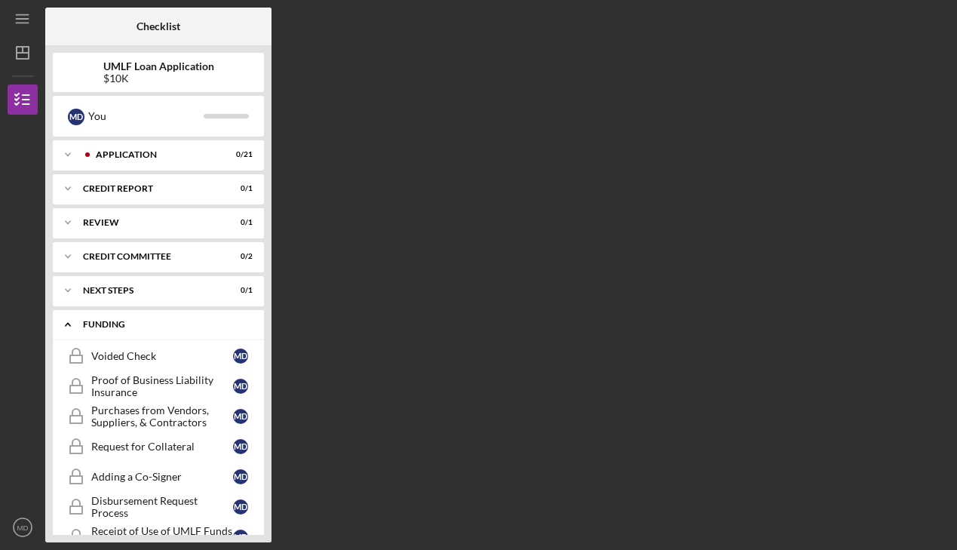
click at [88, 325] on div "Funding" at bounding box center [164, 324] width 162 height 9
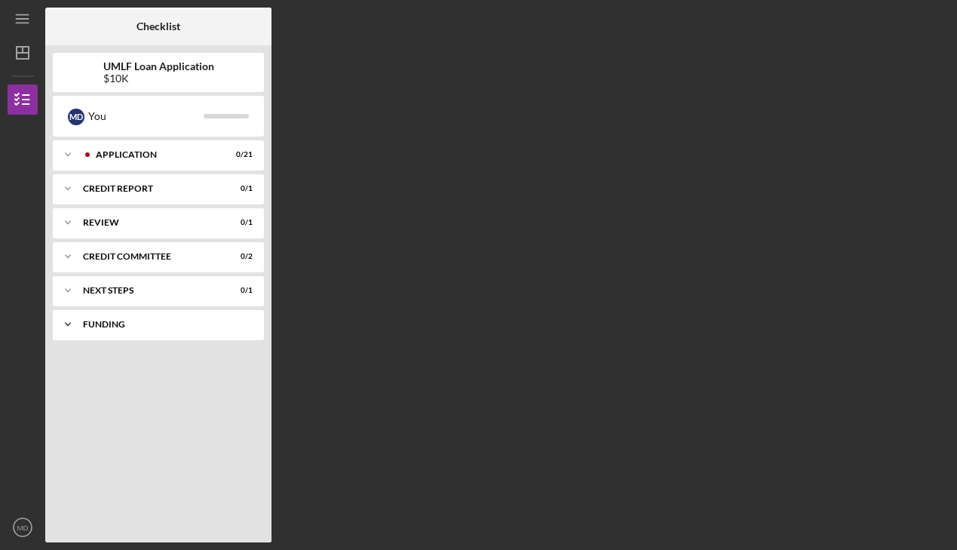
click at [88, 325] on div "Funding" at bounding box center [164, 324] width 162 height 9
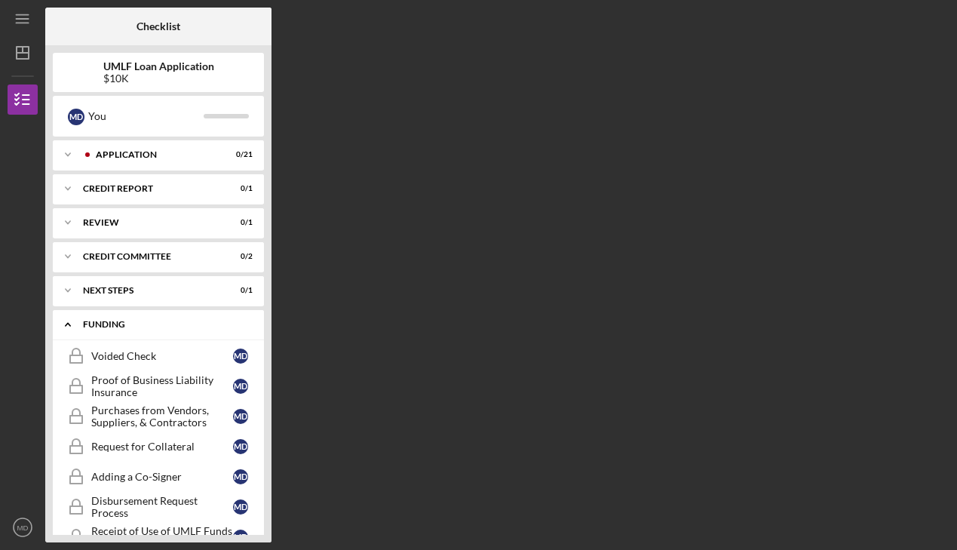
click at [91, 321] on div "Funding" at bounding box center [164, 324] width 162 height 9
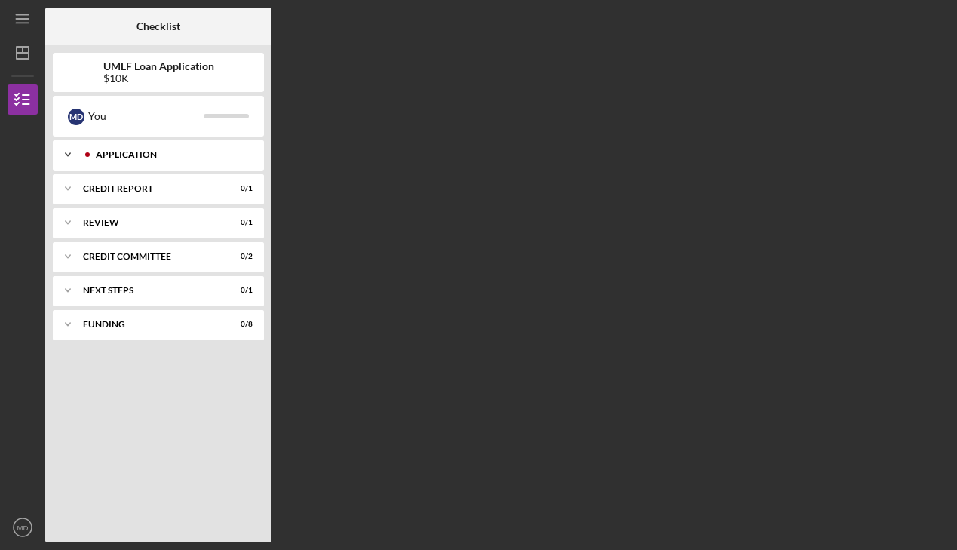
click at [170, 153] on div "Application" at bounding box center [170, 154] width 149 height 9
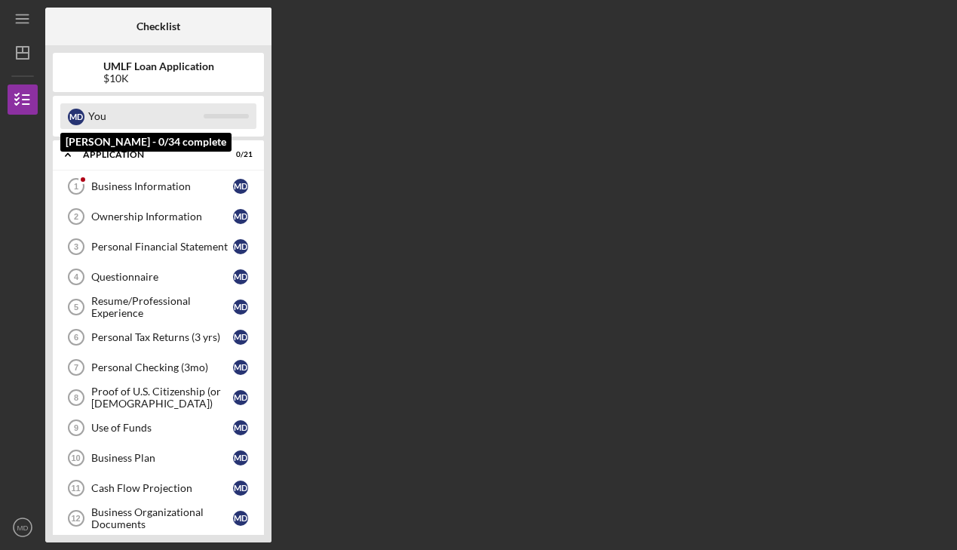
click at [173, 124] on div "You" at bounding box center [145, 116] width 115 height 26
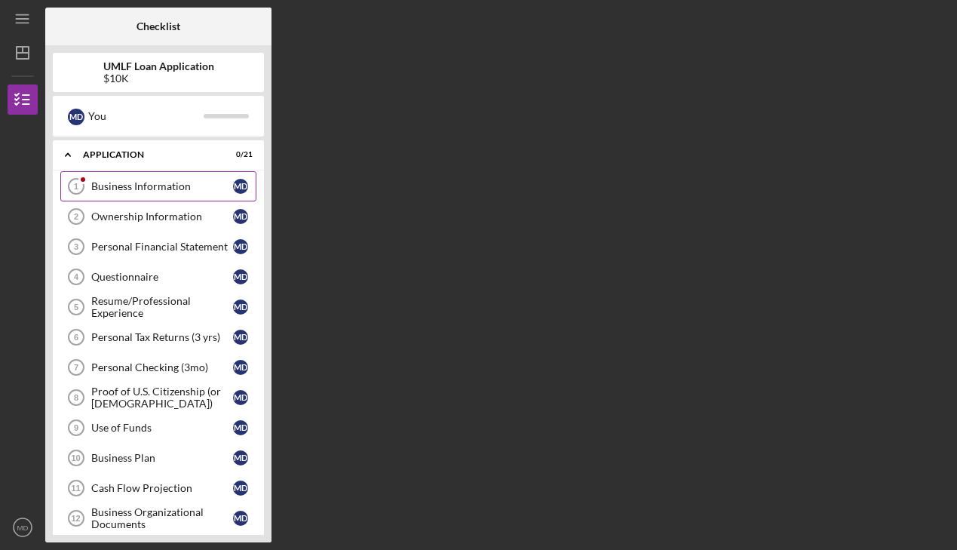
click at [155, 186] on div "Business Information" at bounding box center [162, 186] width 142 height 12
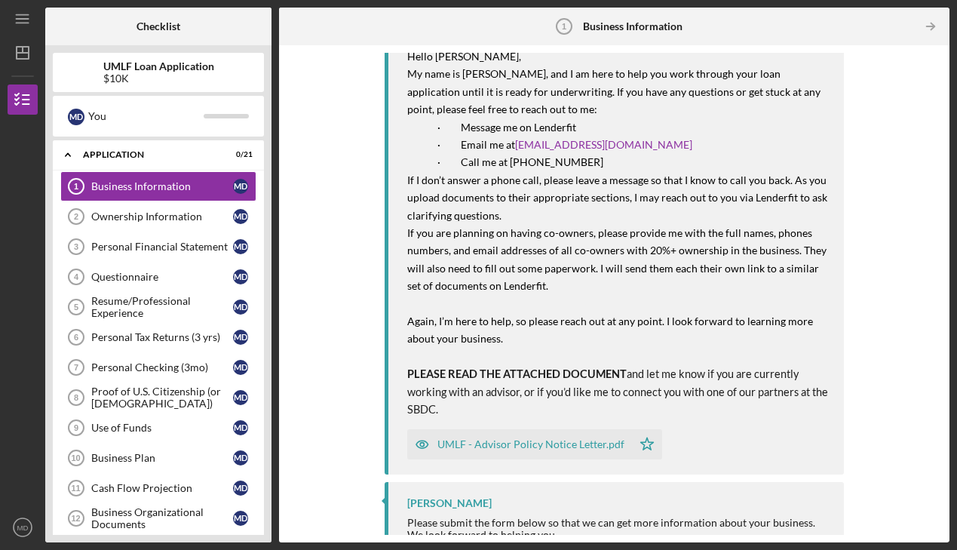
scroll to position [239, 0]
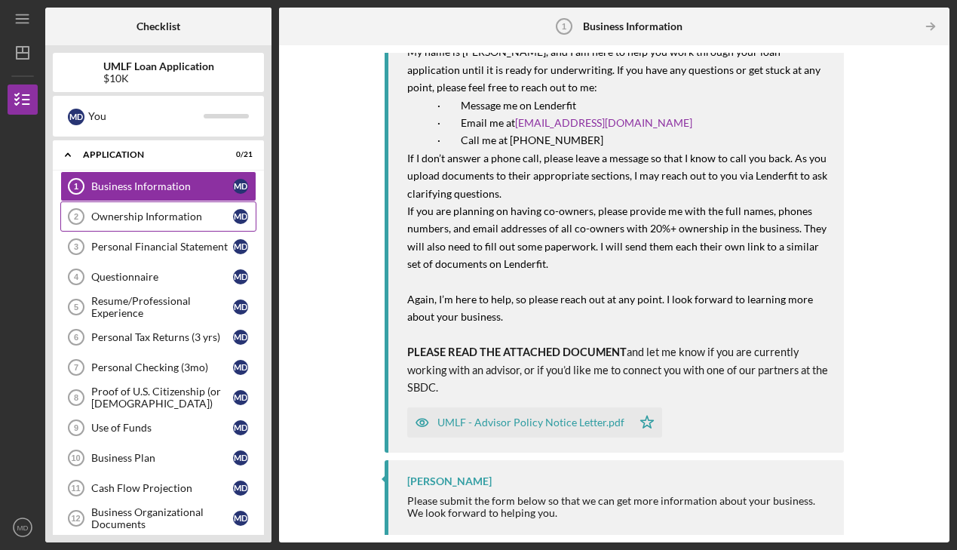
click at [210, 219] on div "Ownership Information" at bounding box center [162, 216] width 142 height 12
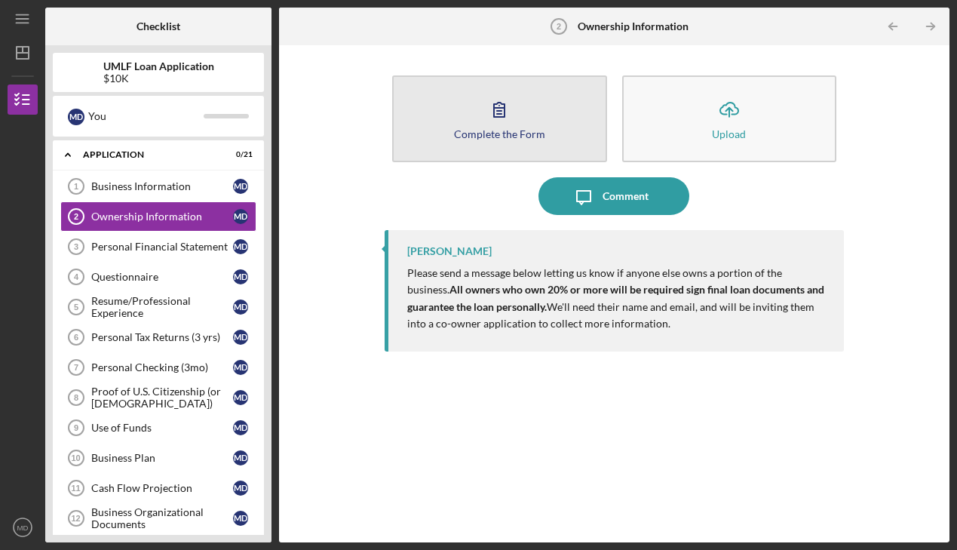
click at [508, 132] on div "Complete the Form" at bounding box center [499, 133] width 91 height 11
click at [415, 91] on button "Complete the Form Form" at bounding box center [499, 118] width 214 height 87
click at [452, 109] on button "Complete the Form Form" at bounding box center [499, 118] width 214 height 87
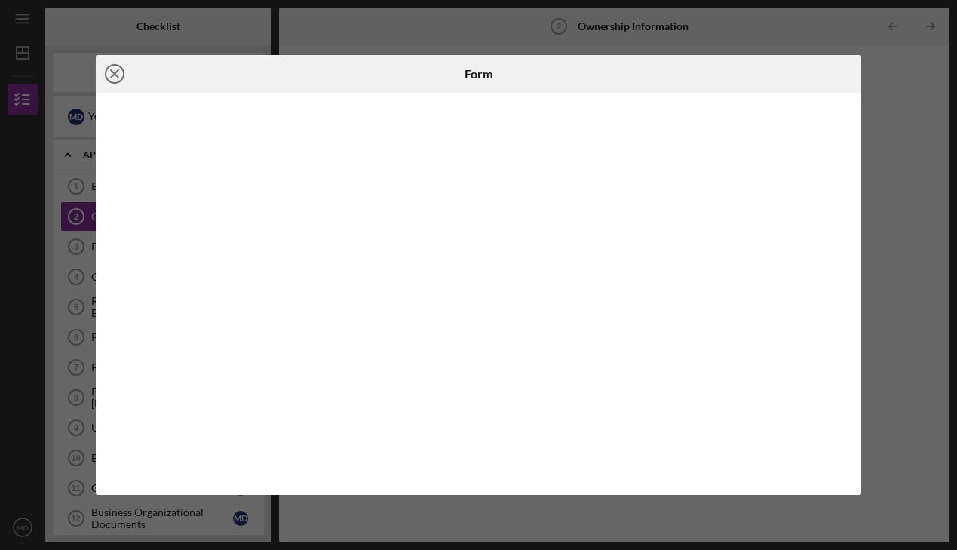
click at [118, 74] on icon "Icon/Close" at bounding box center [115, 74] width 38 height 38
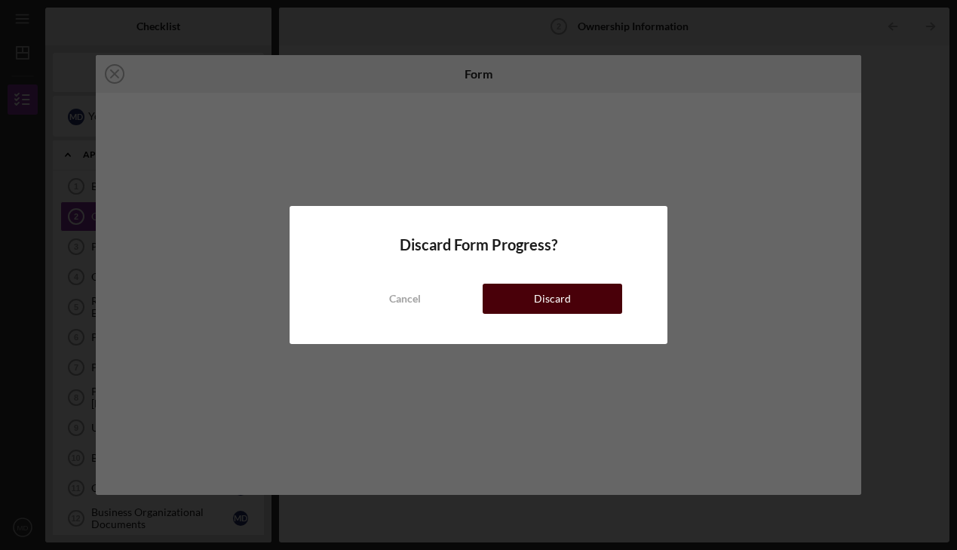
click at [545, 290] on div "Discard" at bounding box center [552, 299] width 37 height 30
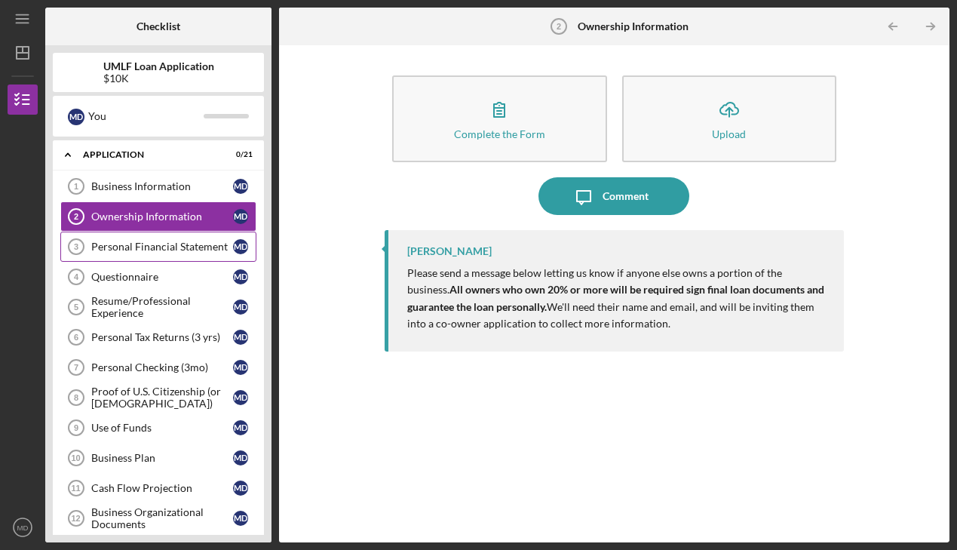
click at [190, 251] on div "Personal Financial Statement" at bounding box center [162, 247] width 142 height 12
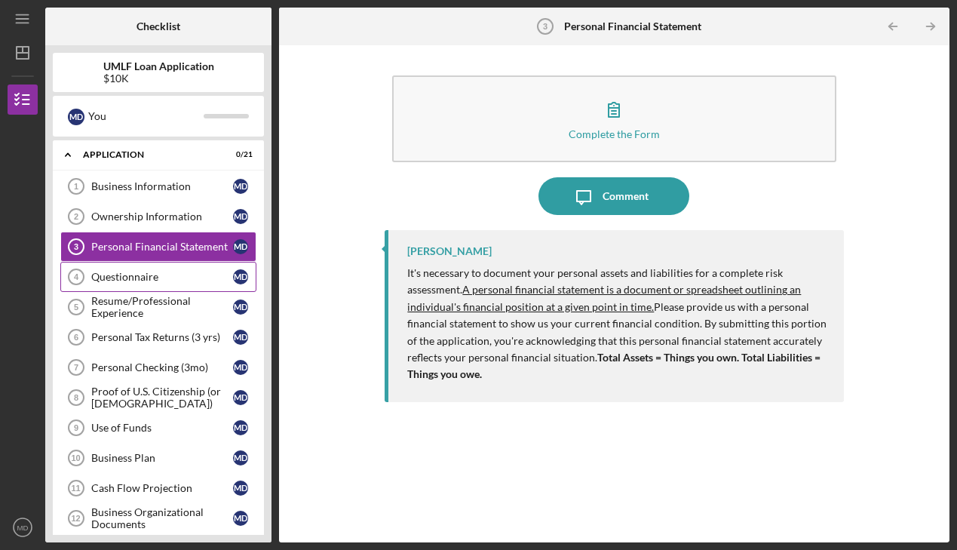
click at [219, 272] on div "Questionnaire" at bounding box center [162, 277] width 142 height 12
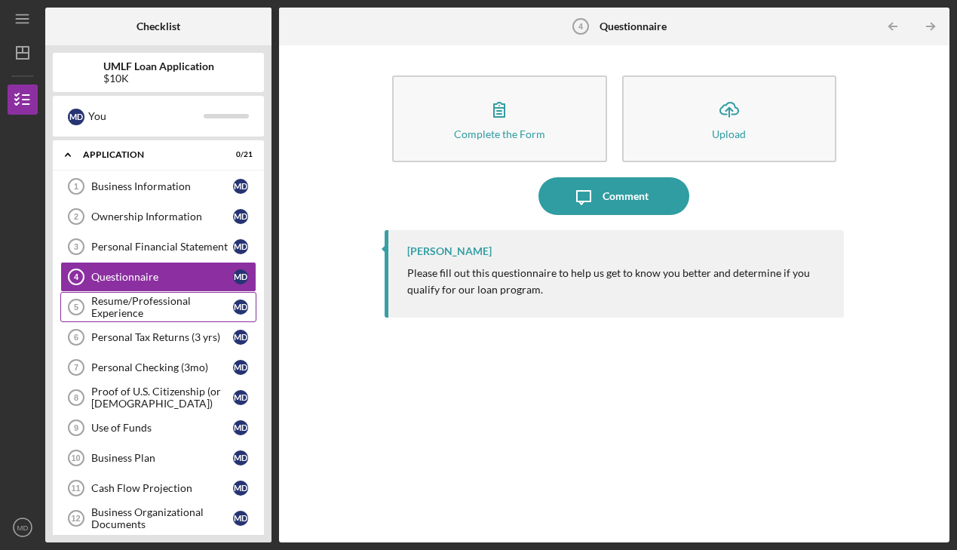
click at [204, 309] on div "Resume/Professional Experience" at bounding box center [162, 307] width 142 height 24
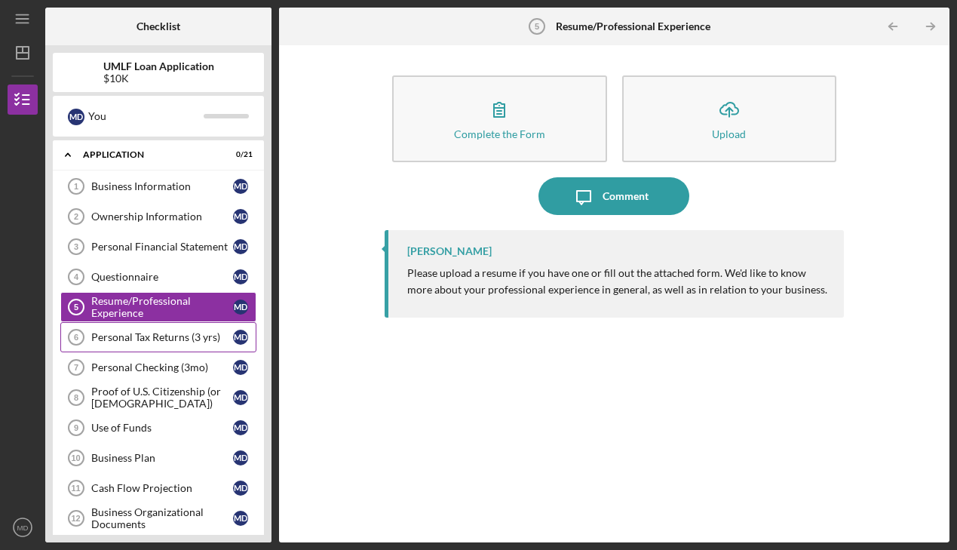
click at [193, 340] on div "Personal Tax Returns (3 yrs)" at bounding box center [162, 337] width 142 height 12
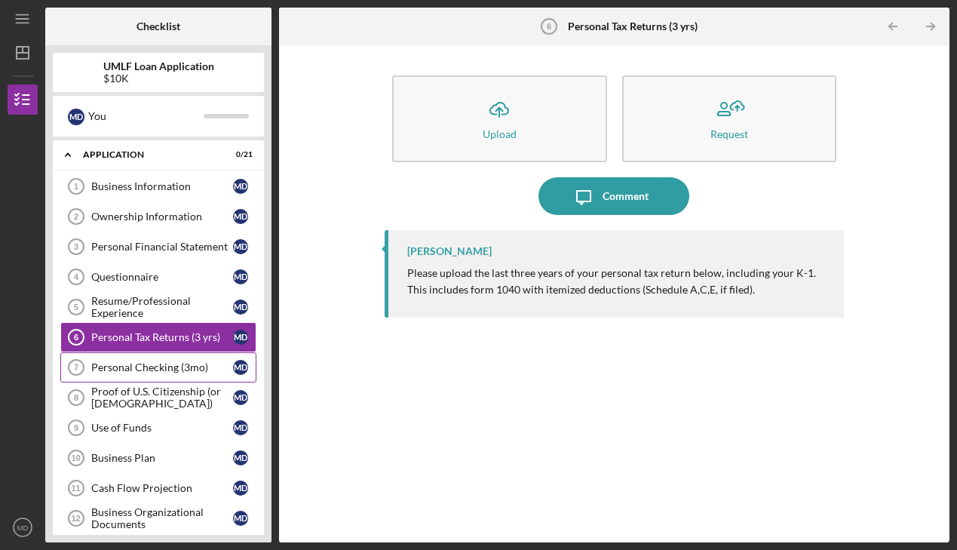
click at [188, 367] on div "Personal Checking (3mo)" at bounding box center [162, 367] width 142 height 12
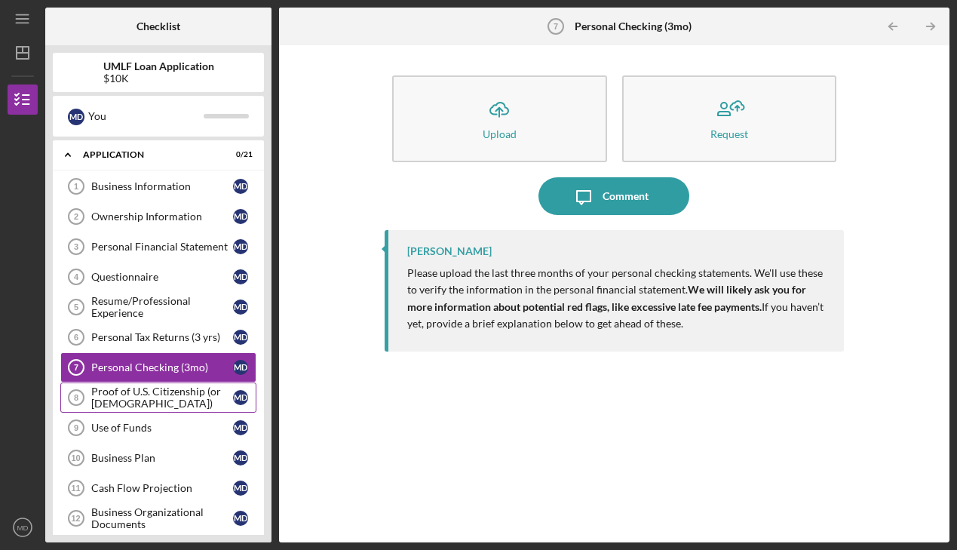
click at [178, 397] on div "Proof of U.S. Citizenship (or [DEMOGRAPHIC_DATA])" at bounding box center [162, 398] width 142 height 24
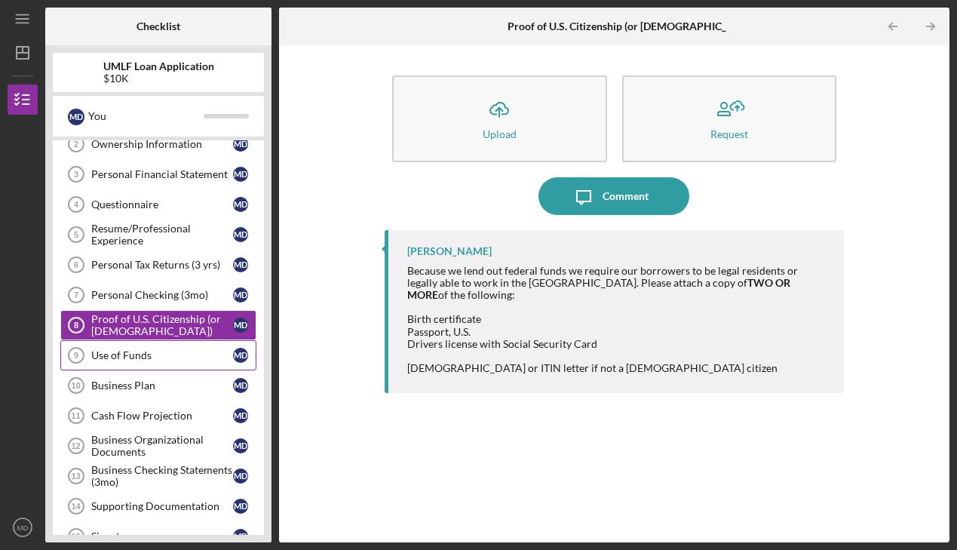
scroll to position [77, 0]
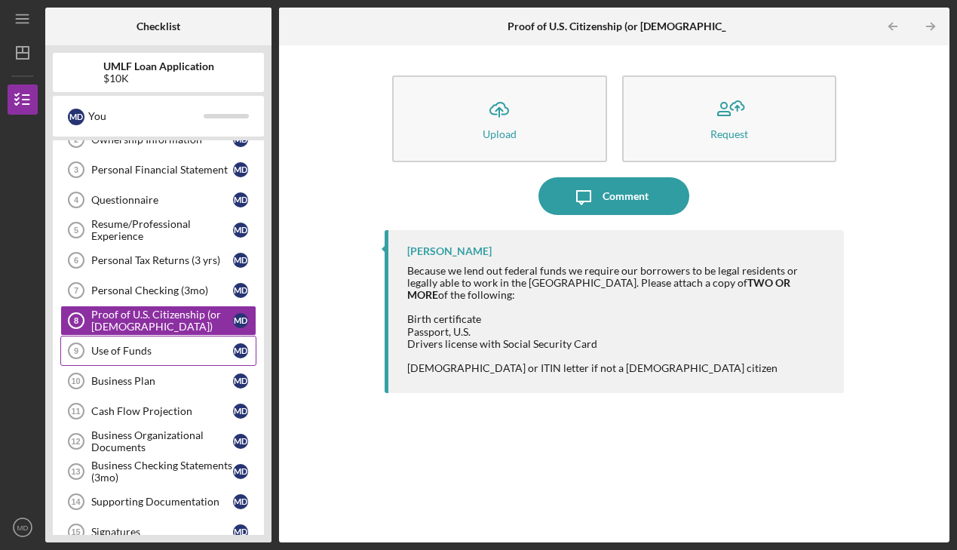
click at [168, 349] on div "Use of Funds" at bounding box center [162, 351] width 142 height 12
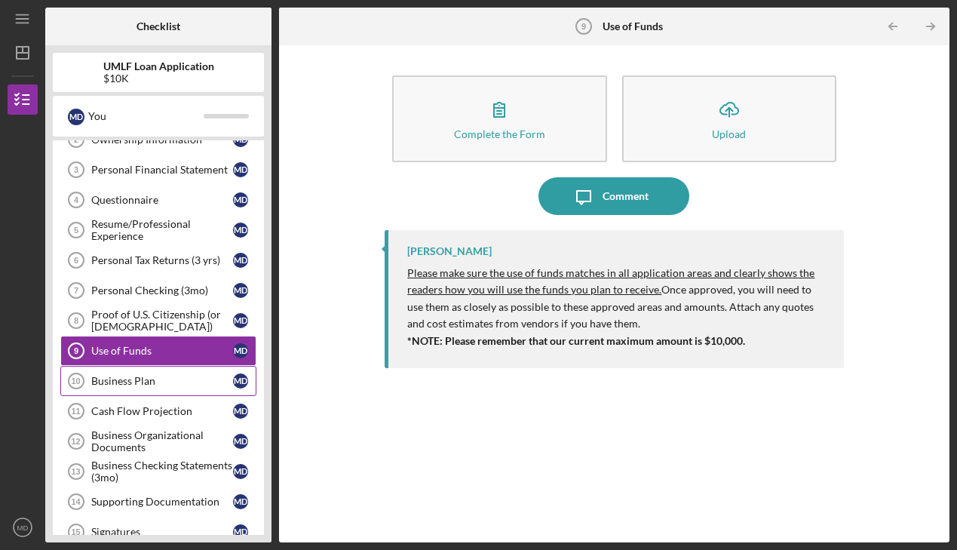
click at [161, 383] on div "Business Plan" at bounding box center [162, 381] width 142 height 12
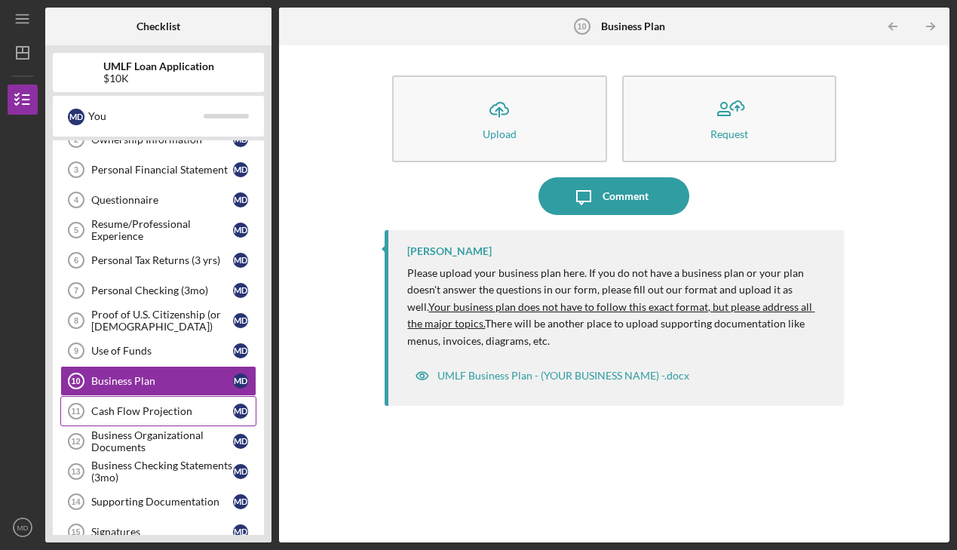
click at [155, 409] on div "Cash Flow Projection" at bounding box center [162, 411] width 142 height 12
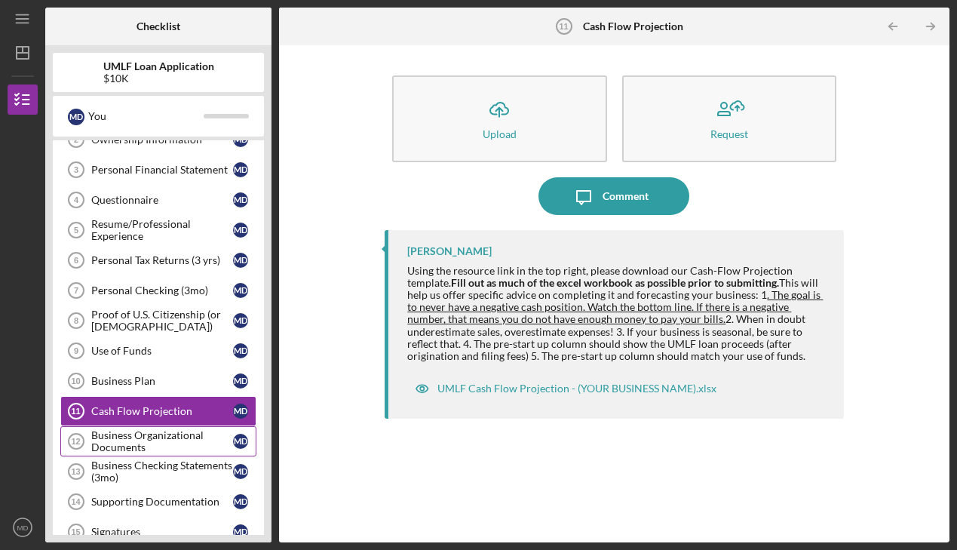
click at [147, 430] on div "Business Organizational Documents" at bounding box center [162, 441] width 142 height 24
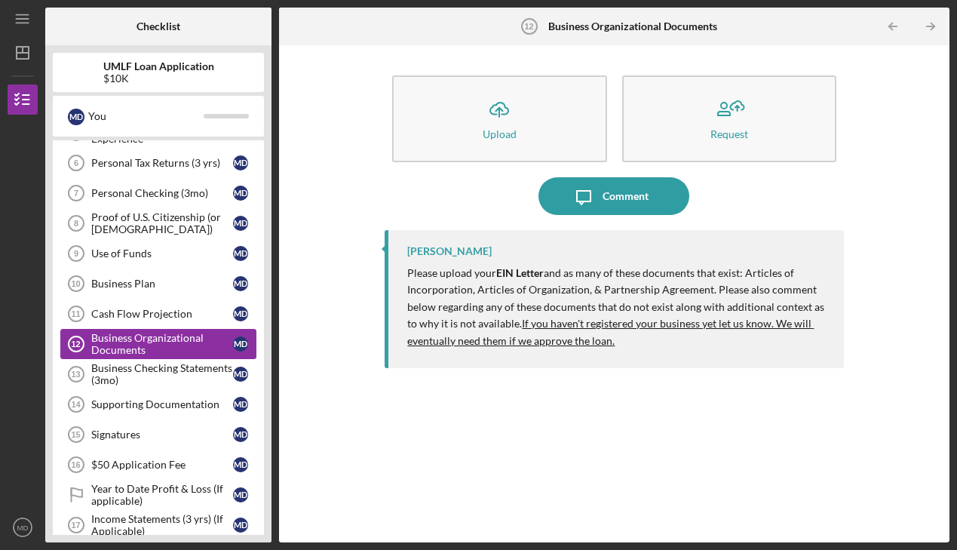
scroll to position [175, 0]
click at [153, 378] on div "Business Checking Statements (3mo)" at bounding box center [162, 373] width 142 height 24
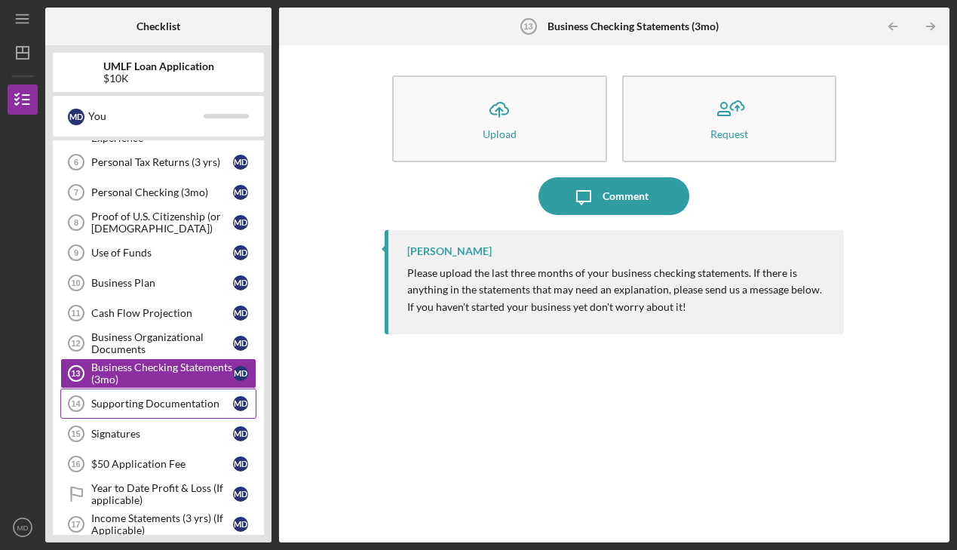
click at [152, 398] on div "Supporting Documentation" at bounding box center [162, 404] width 142 height 12
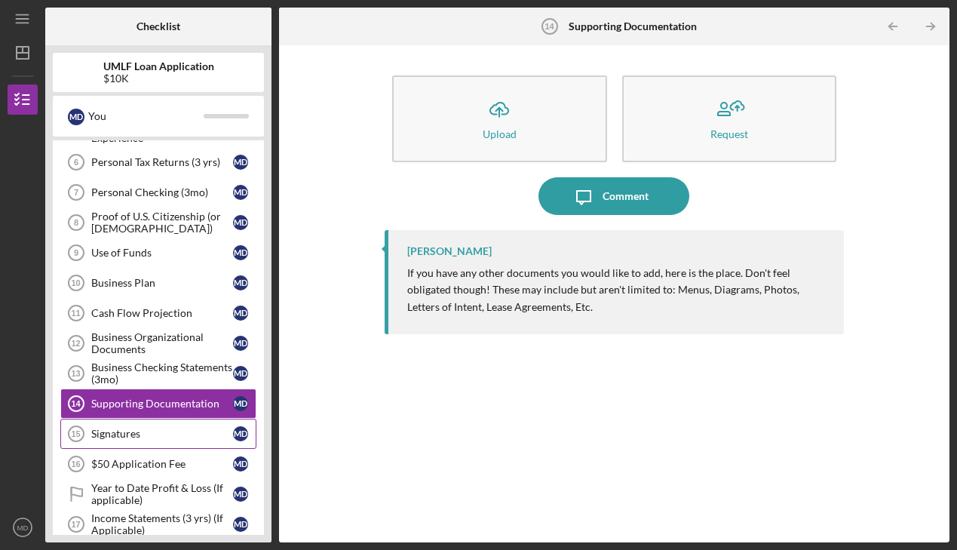
click at [153, 419] on link "Signatures 15 Signatures M D" at bounding box center [158, 434] width 196 height 30
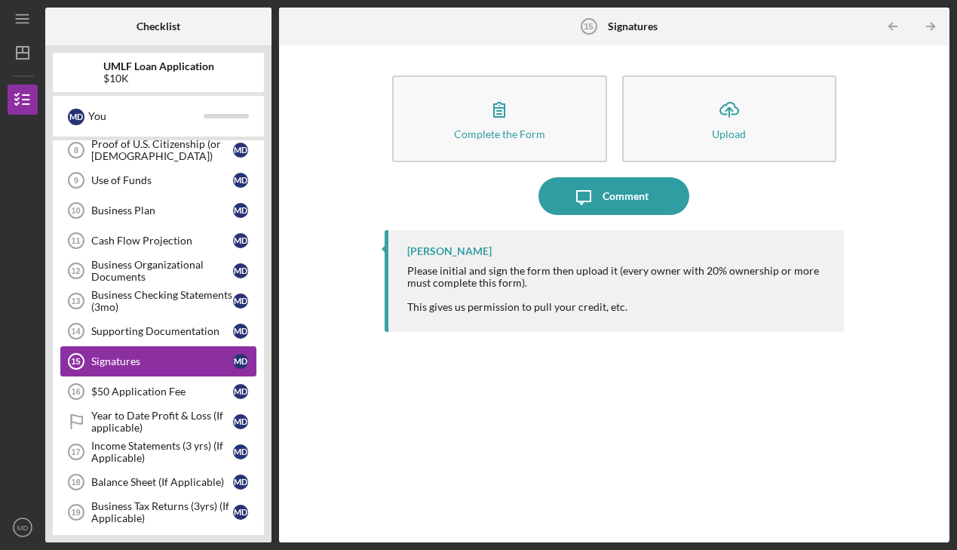
scroll to position [282, 0]
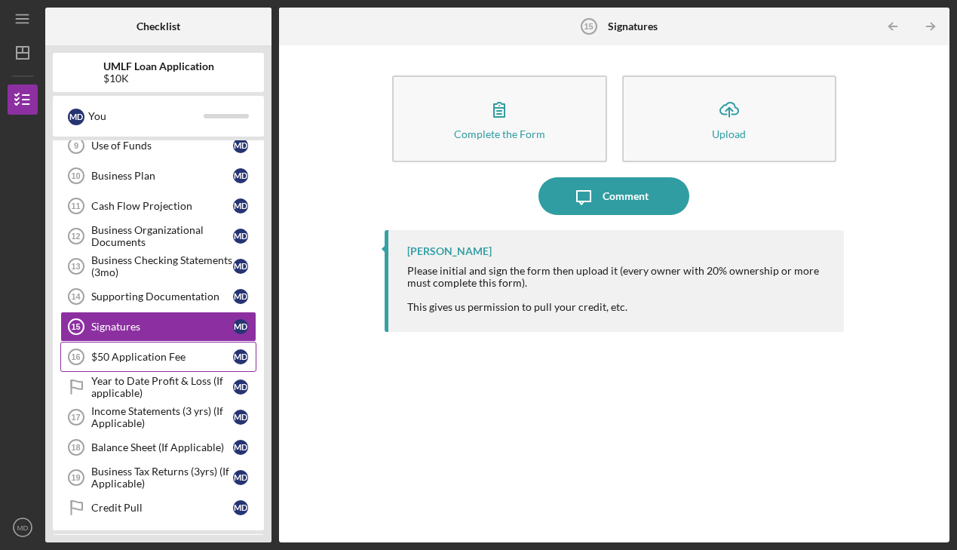
click at [159, 353] on div "$50 Application Fee" at bounding box center [162, 357] width 142 height 12
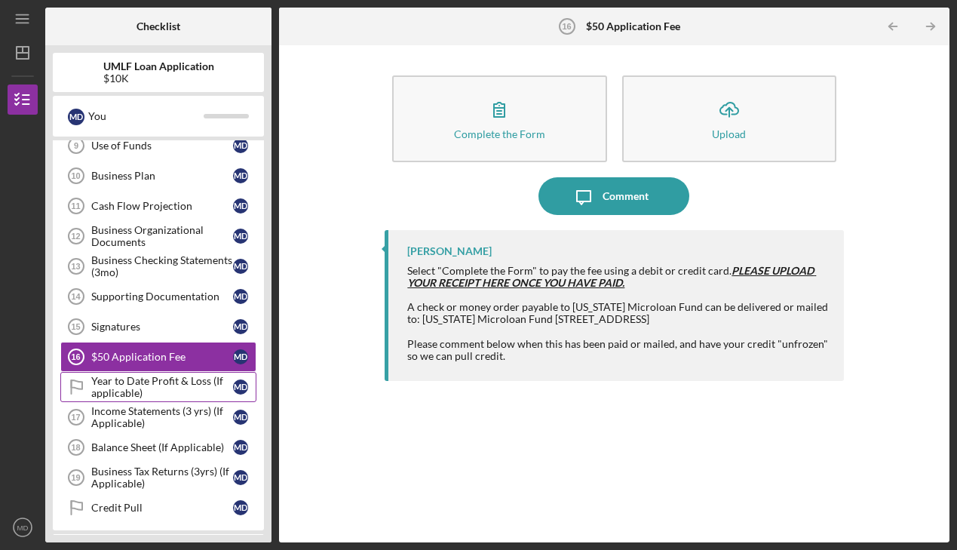
click at [154, 391] on div "Year to Date Profit & Loss (If applicable)" at bounding box center [162, 387] width 142 height 24
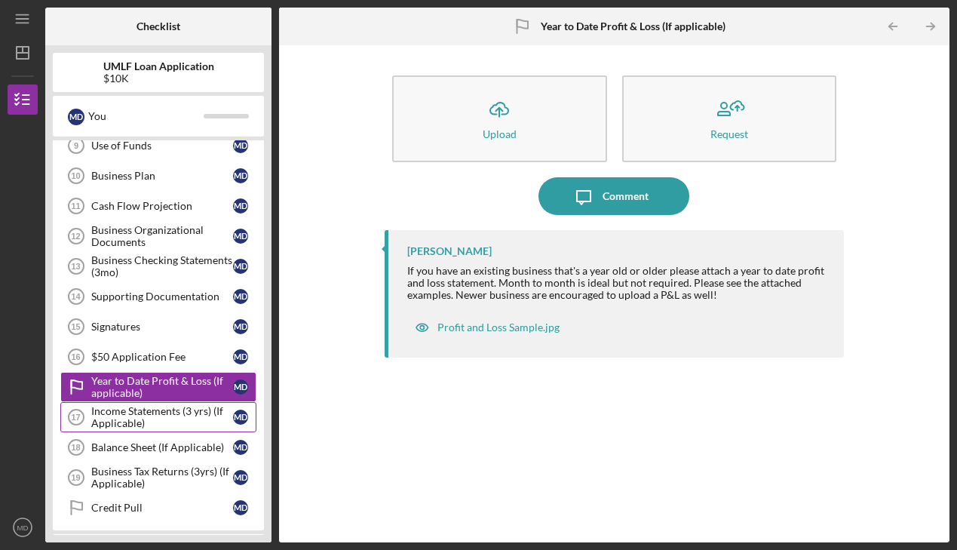
click at [151, 415] on div "Income Statements (3 yrs) (If Applicable)" at bounding box center [162, 417] width 142 height 24
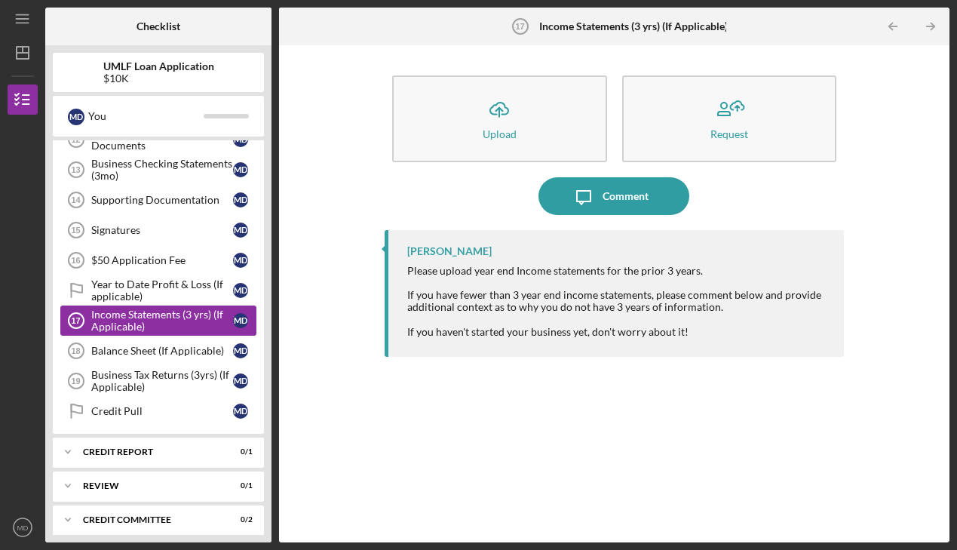
scroll to position [381, 0]
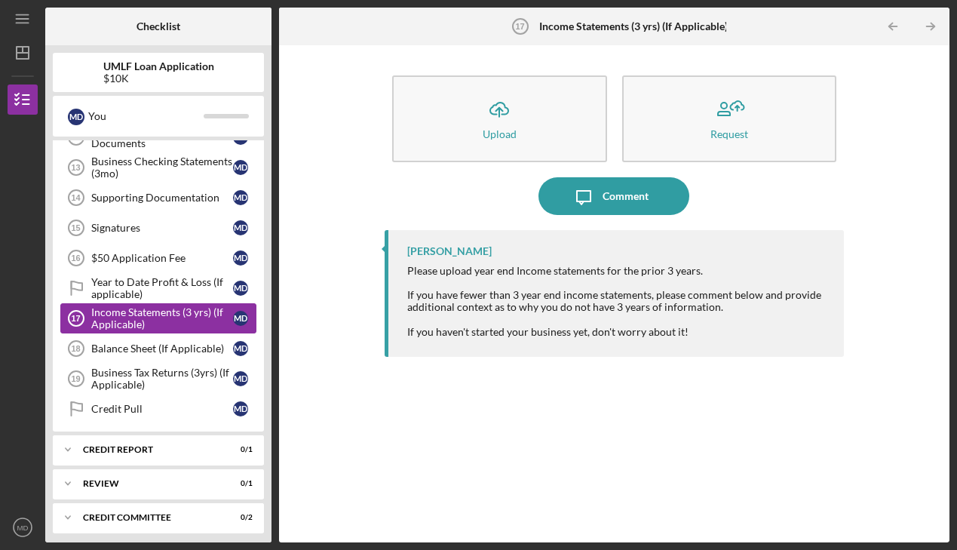
click at [158, 330] on link "Income Statements (3 yrs) (If Applicable) 17 Income Statements (3 yrs) (If Appl…" at bounding box center [158, 318] width 196 height 30
click at [155, 343] on div "Balance Sheet (If Applicable)" at bounding box center [162, 349] width 142 height 12
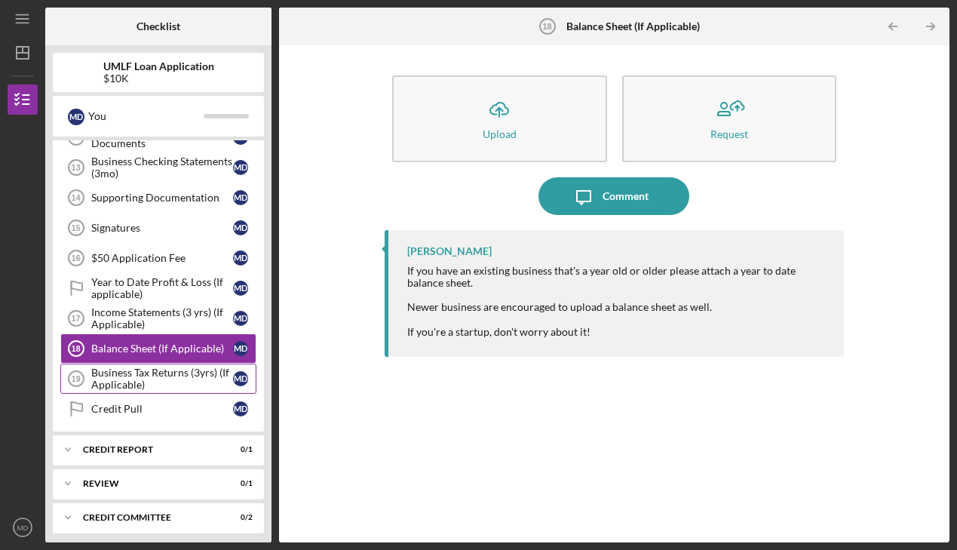
click at [147, 384] on div "Business Tax Returns (3yrs) (If Applicable)" at bounding box center [162, 379] width 142 height 24
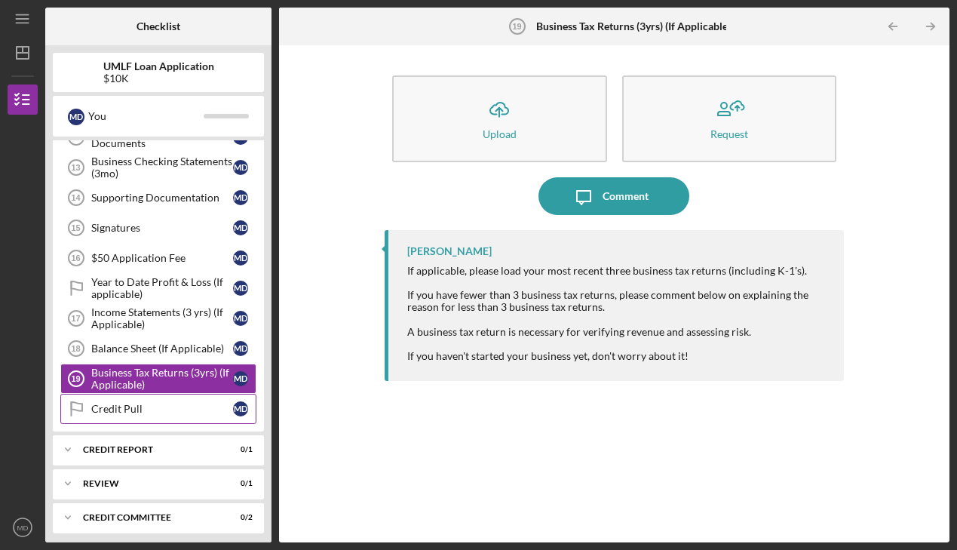
click at [143, 401] on link "Credit Pull Credit Pull M D" at bounding box center [158, 409] width 196 height 30
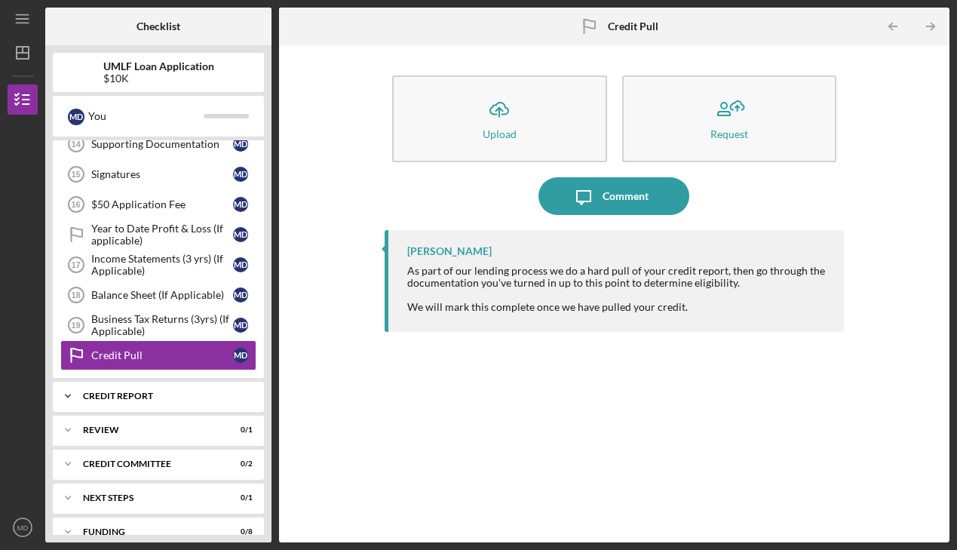
scroll to position [455, 0]
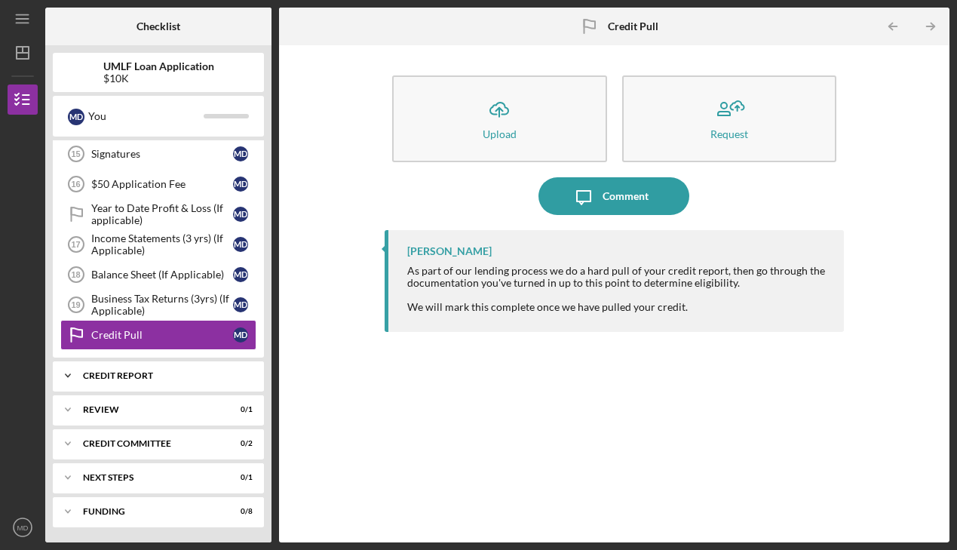
click at [166, 368] on div "Icon/Expander Credit report 0 / 1" at bounding box center [158, 376] width 211 height 30
click at [160, 380] on div "Icon/Expander Credit report 0 / 1" at bounding box center [158, 376] width 211 height 31
click at [158, 384] on div "Icon/Expander Credit report 0 / 1" at bounding box center [158, 376] width 211 height 30
click at [149, 414] on link "Q&A Q&A M D" at bounding box center [158, 407] width 196 height 30
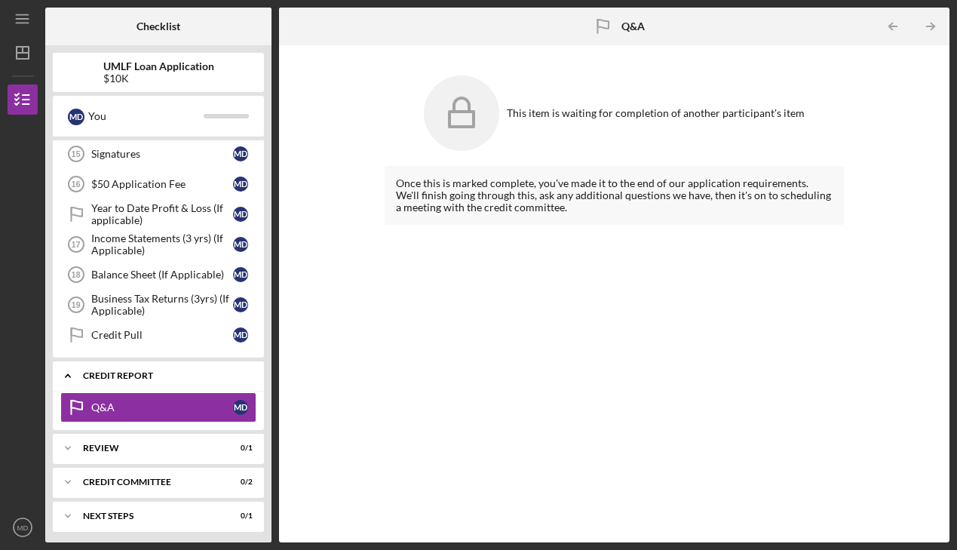
click at [152, 390] on div "Icon/Expander Credit report 0 / 1" at bounding box center [158, 376] width 211 height 31
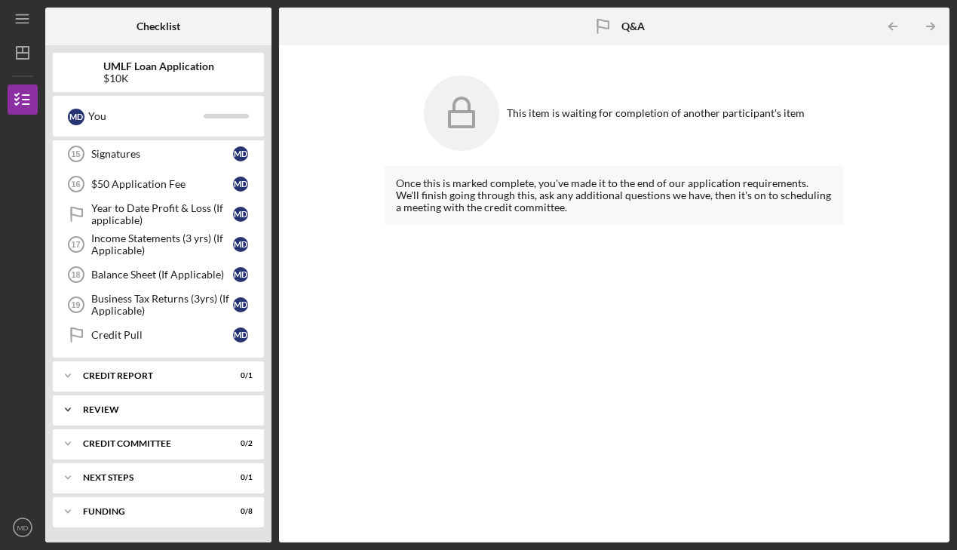
click at [148, 411] on div "Review" at bounding box center [164, 409] width 162 height 9
click at [141, 439] on div "Credit Committee" at bounding box center [164, 443] width 162 height 9
click at [137, 466] on div "Icon/Expander Next Steps 0 / 1" at bounding box center [158, 477] width 211 height 30
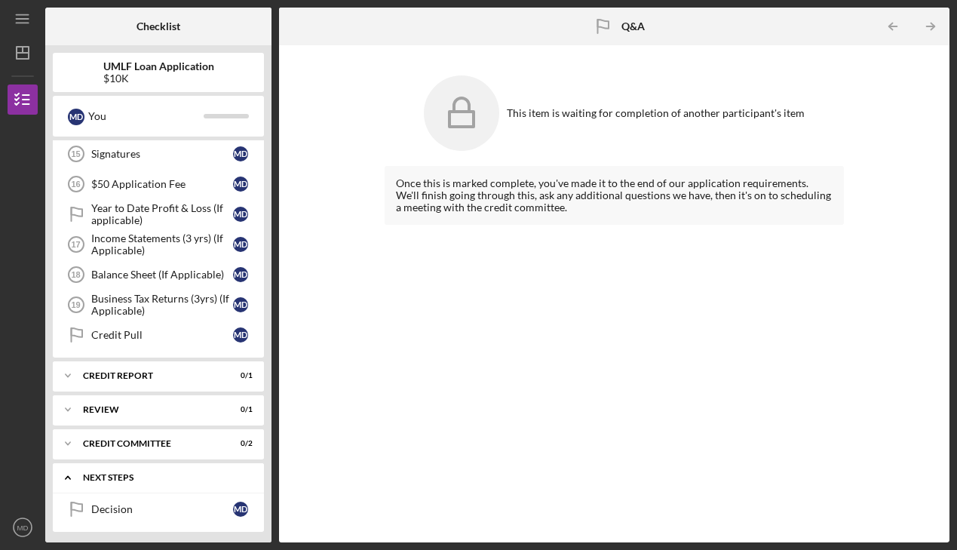
scroll to position [493, 0]
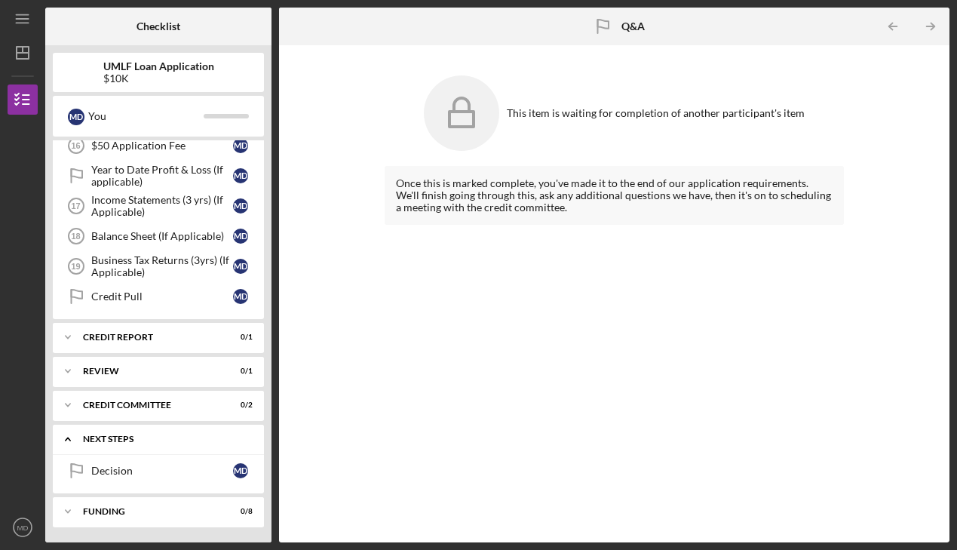
click at [140, 434] on div "Icon/Expander Next Steps 0 / 1" at bounding box center [158, 439] width 211 height 31
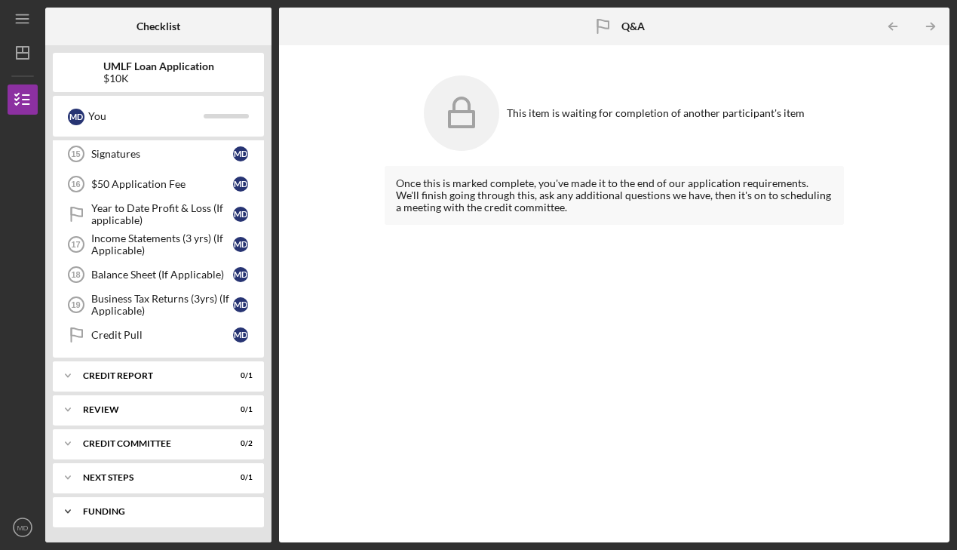
click at [128, 507] on div "Funding" at bounding box center [164, 511] width 162 height 9
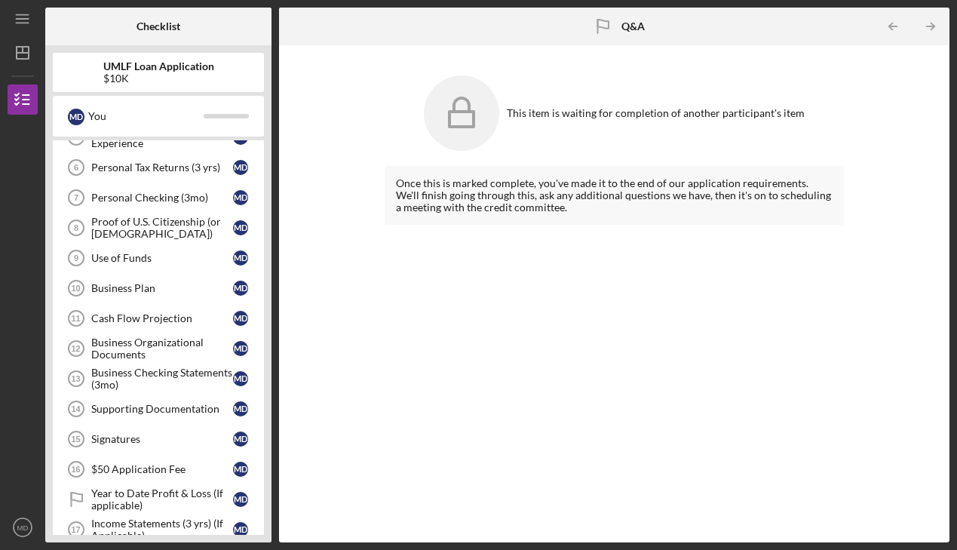
scroll to position [0, 0]
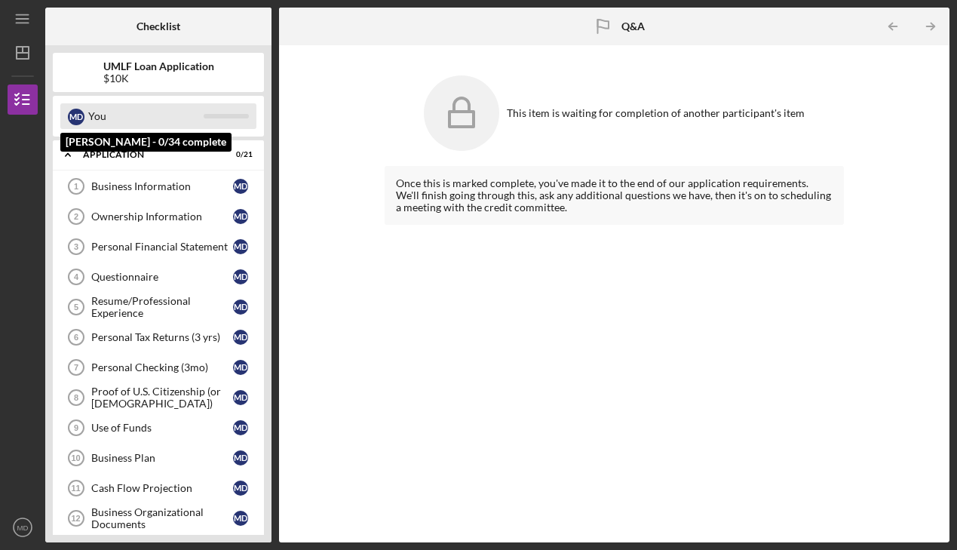
click at [154, 105] on div "You" at bounding box center [145, 116] width 115 height 26
click at [79, 122] on div "M D" at bounding box center [76, 117] width 17 height 17
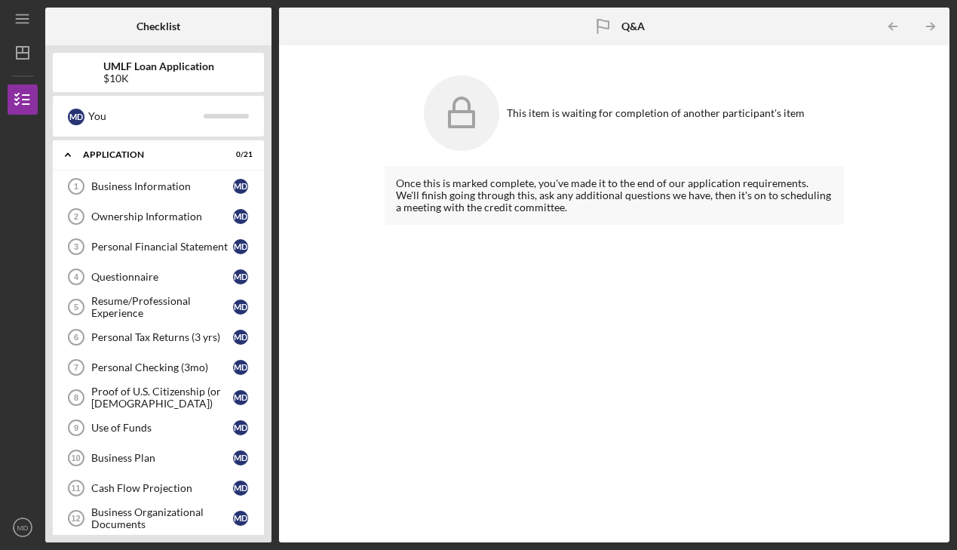
click at [135, 96] on div "M D You" at bounding box center [158, 116] width 211 height 41
click at [138, 75] on div "$10K" at bounding box center [158, 78] width 111 height 12
